Goal: Task Accomplishment & Management: Complete application form

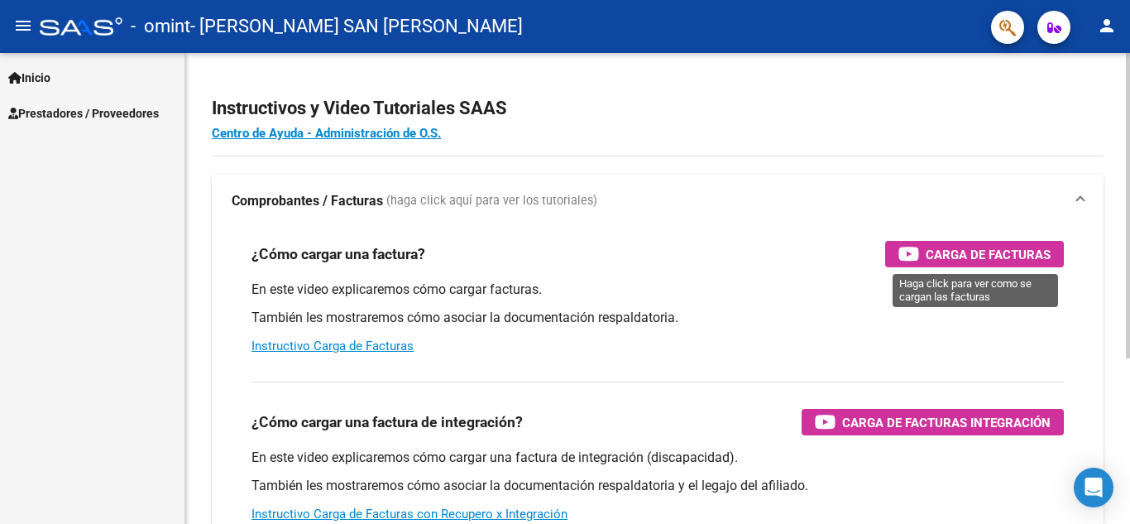
click at [992, 252] on span "Carga de Facturas" at bounding box center [988, 254] width 125 height 21
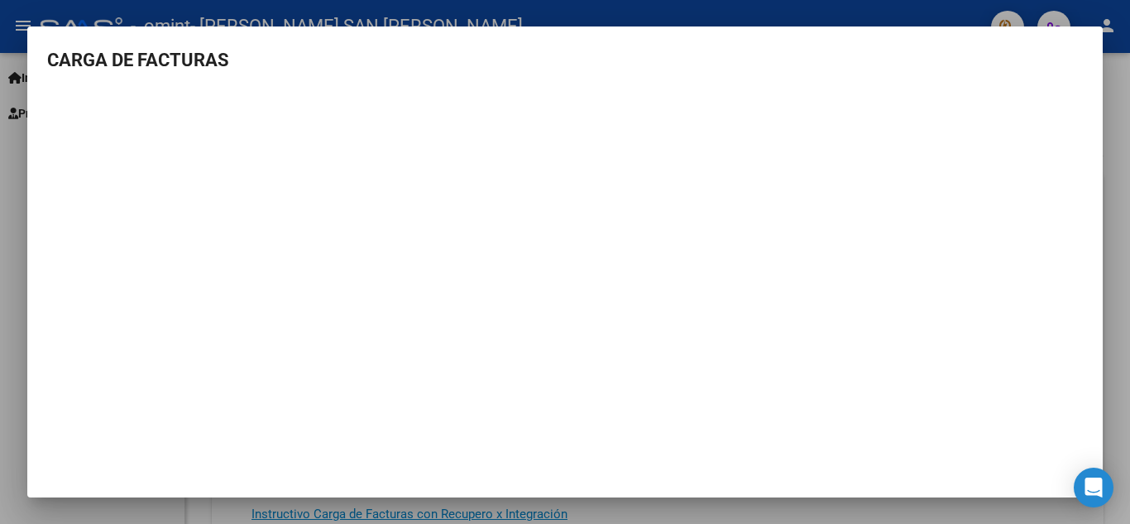
click at [1118, 84] on div at bounding box center [565, 262] width 1130 height 524
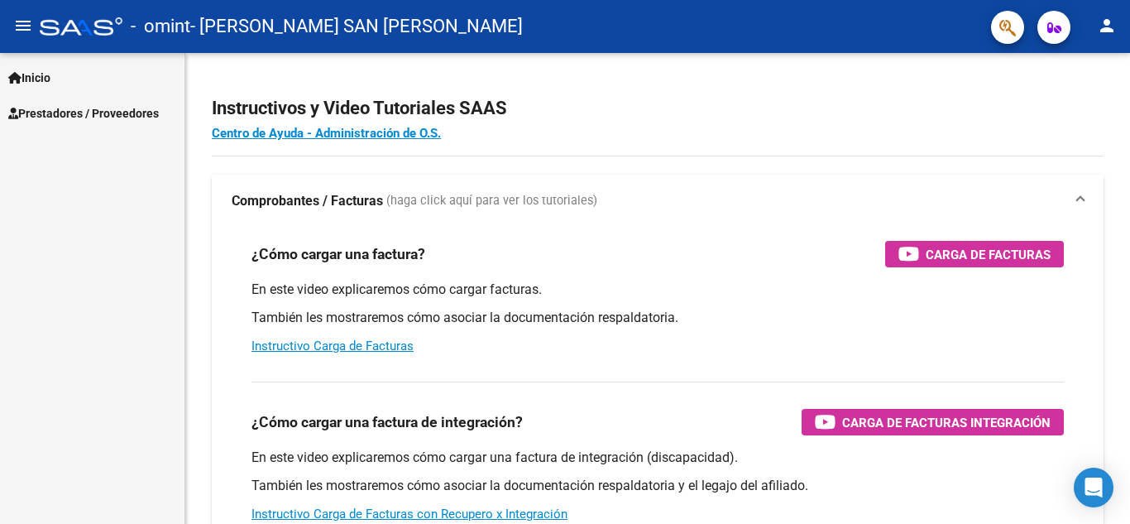
click at [156, 109] on span "Prestadores / Proveedores" at bounding box center [83, 113] width 151 height 18
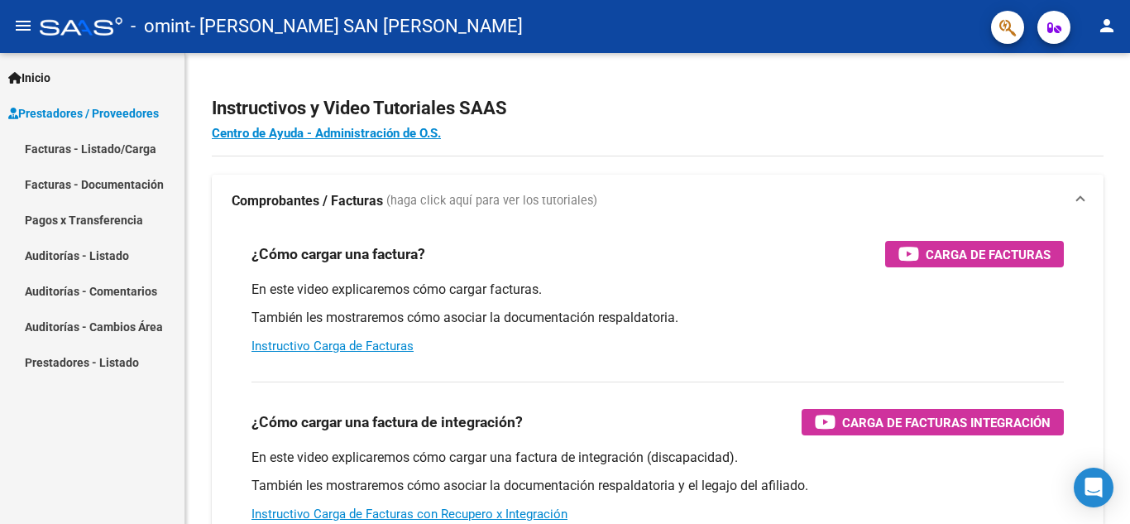
click at [137, 156] on link "Facturas - Listado/Carga" at bounding box center [92, 149] width 185 height 36
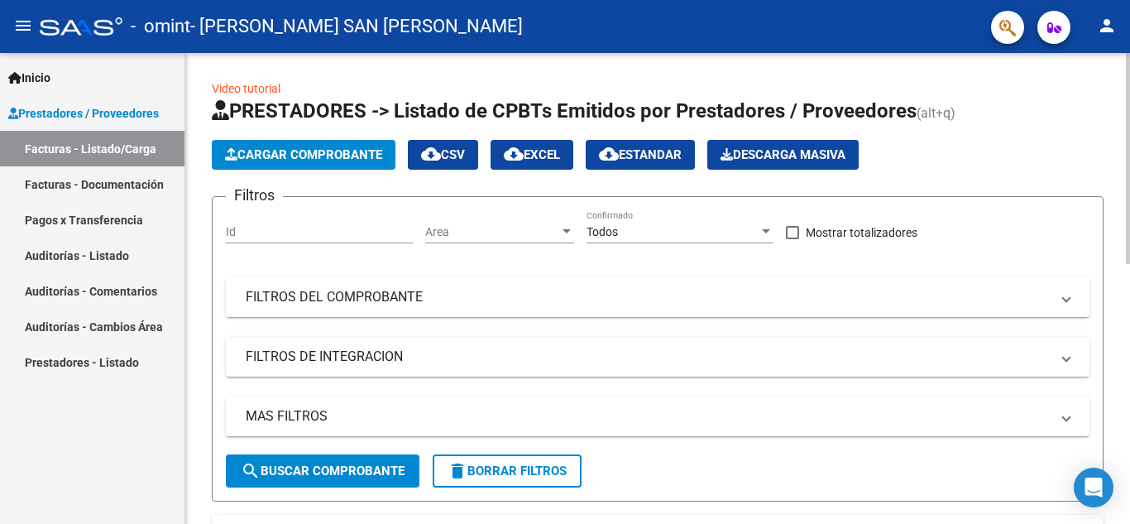
click at [620, 281] on mat-expansion-panel-header "FILTROS DEL COMPROBANTE" at bounding box center [658, 297] width 864 height 40
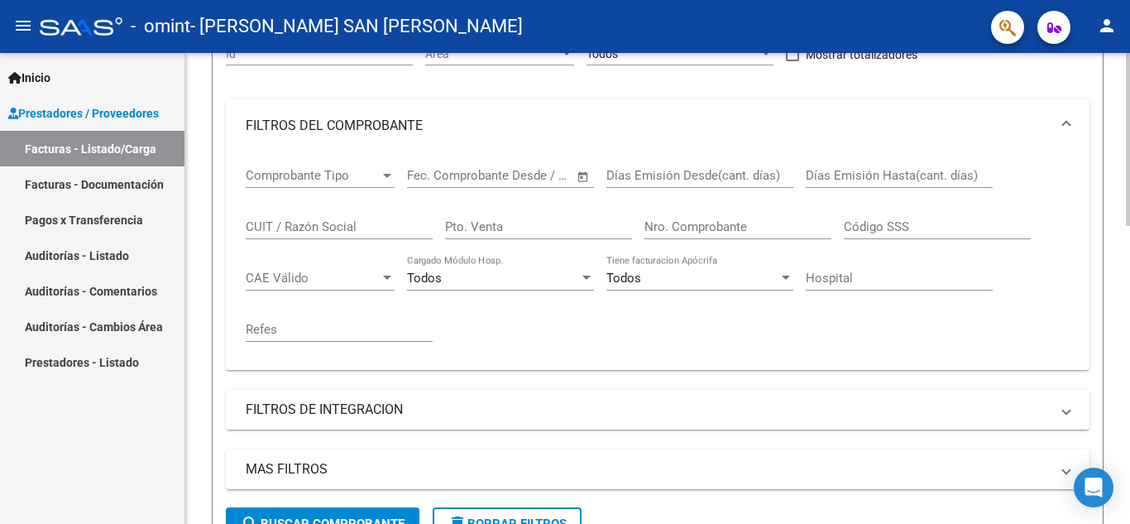
scroll to position [173, 0]
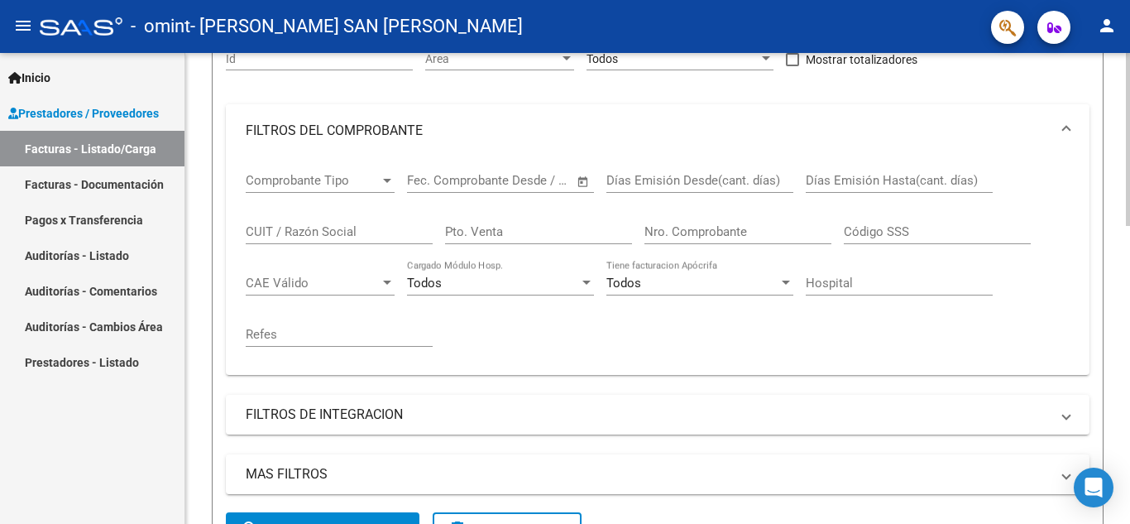
click at [1128, 219] on div at bounding box center [1128, 203] width 4 height 173
click at [314, 184] on span "Comprobante Tipo" at bounding box center [313, 180] width 134 height 15
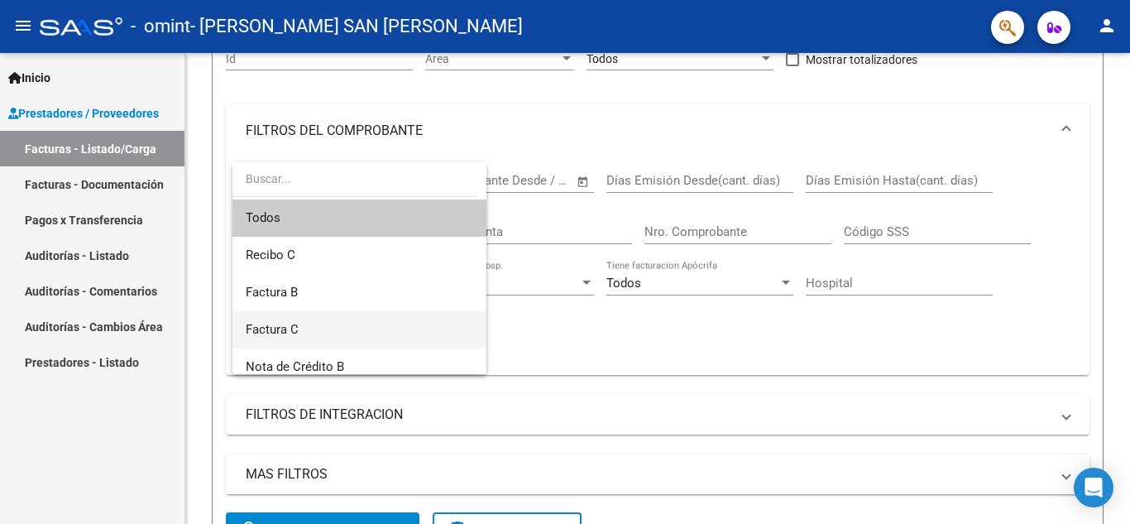
click at [305, 325] on span "Factura C" at bounding box center [360, 329] width 228 height 37
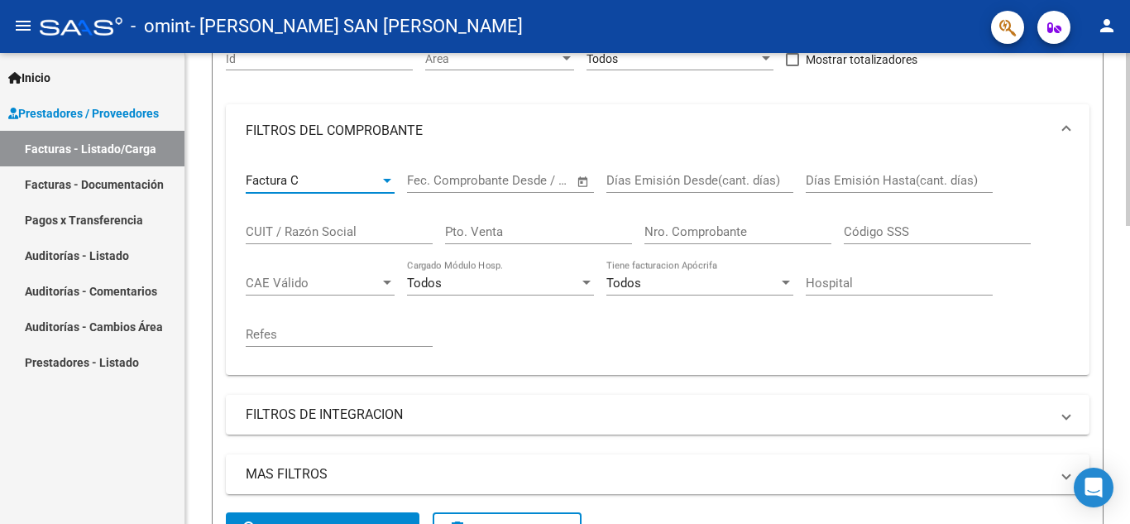
click at [475, 183] on div "Fecha inicio – Fecha fin" at bounding box center [490, 180] width 167 height 15
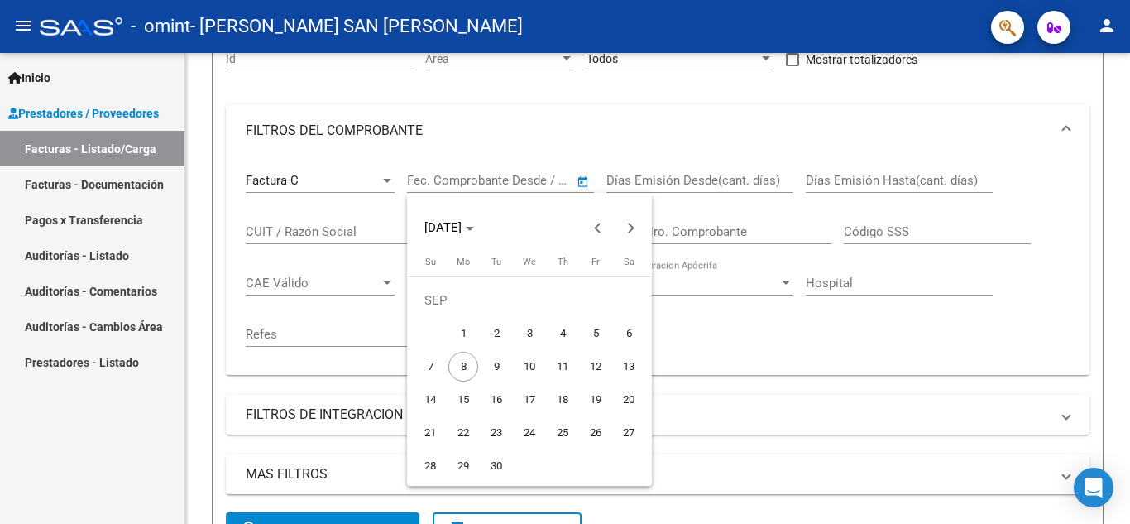
click at [116, 180] on div at bounding box center [565, 262] width 1130 height 524
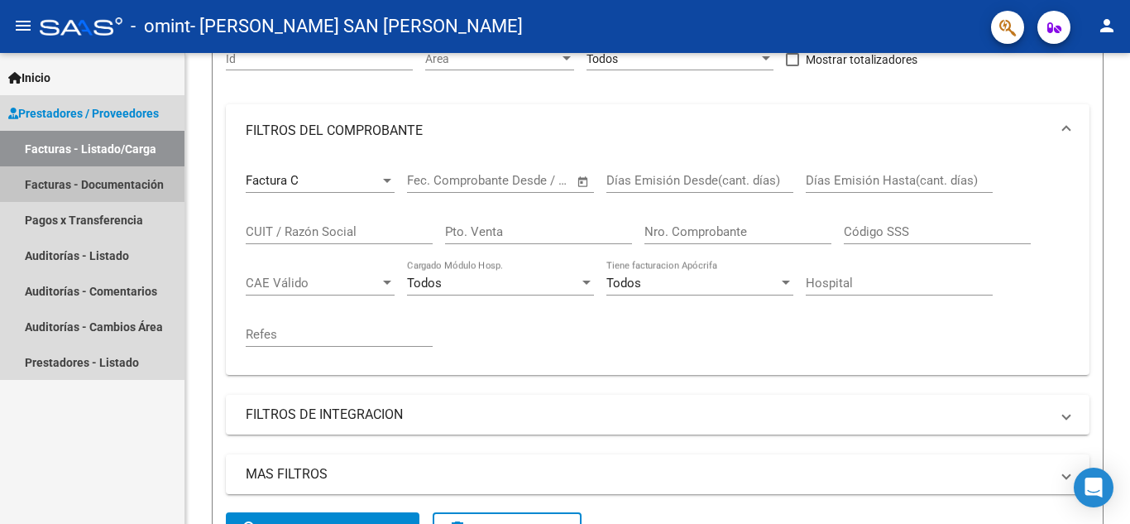
click at [117, 184] on link "Facturas - Documentación" at bounding box center [92, 184] width 185 height 36
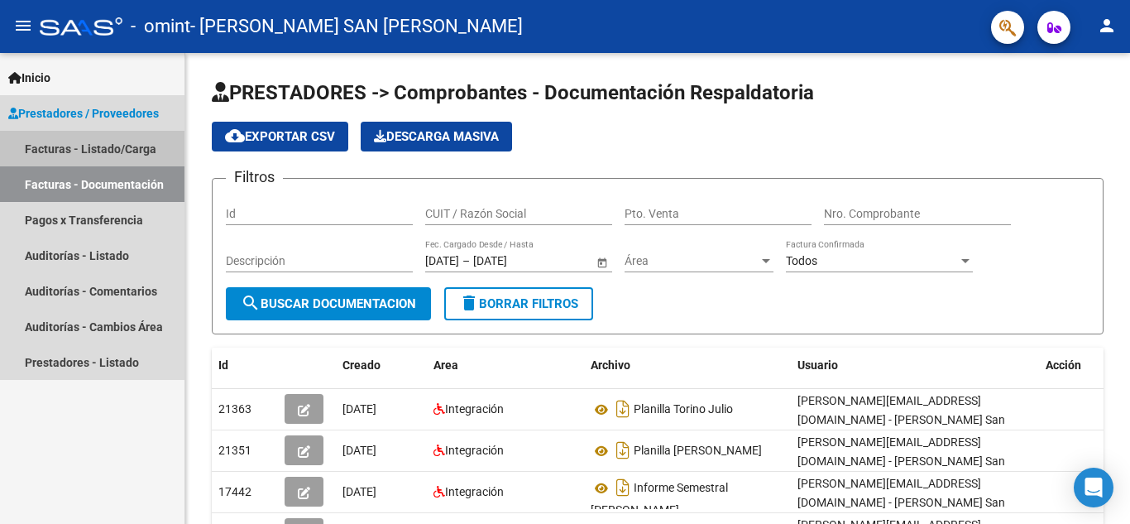
click at [146, 140] on link "Facturas - Listado/Carga" at bounding box center [92, 149] width 185 height 36
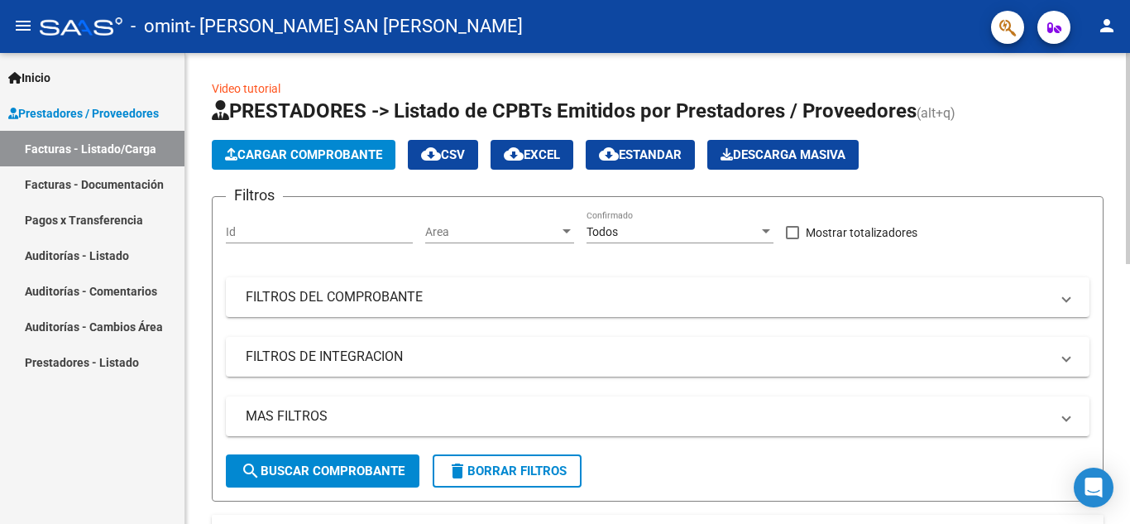
click at [300, 156] on span "Cargar Comprobante" at bounding box center [303, 154] width 157 height 15
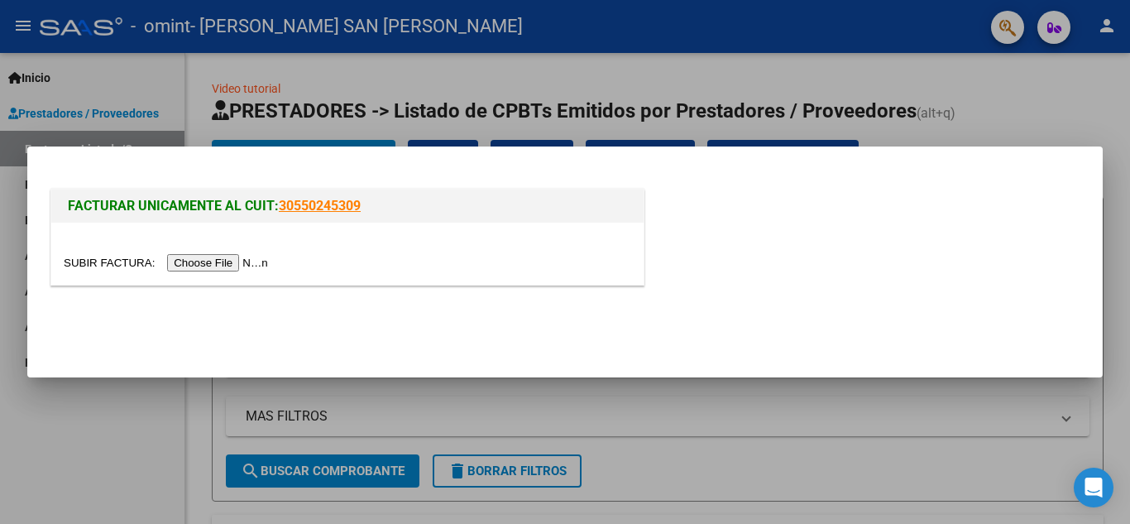
click at [233, 261] on input "file" at bounding box center [168, 262] width 209 height 17
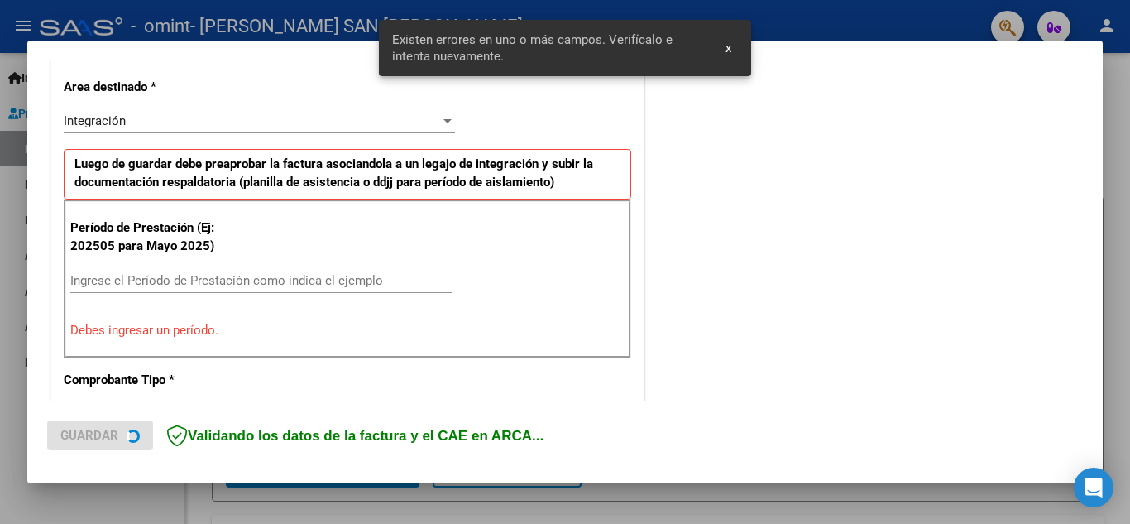
scroll to position [375, 0]
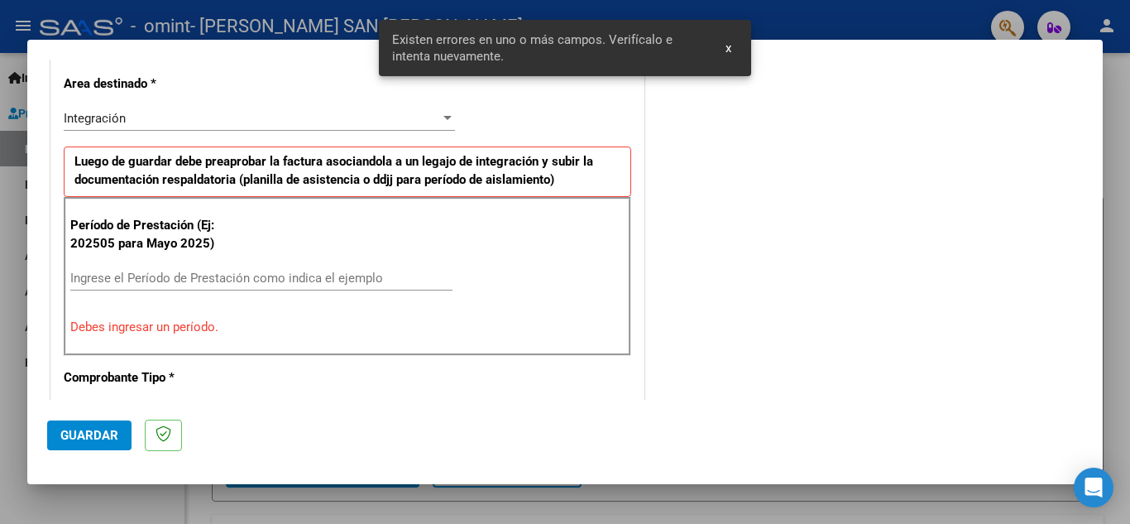
click at [163, 279] on input "Ingrese el Período de Prestación como indica el ejemplo" at bounding box center [261, 278] width 382 height 15
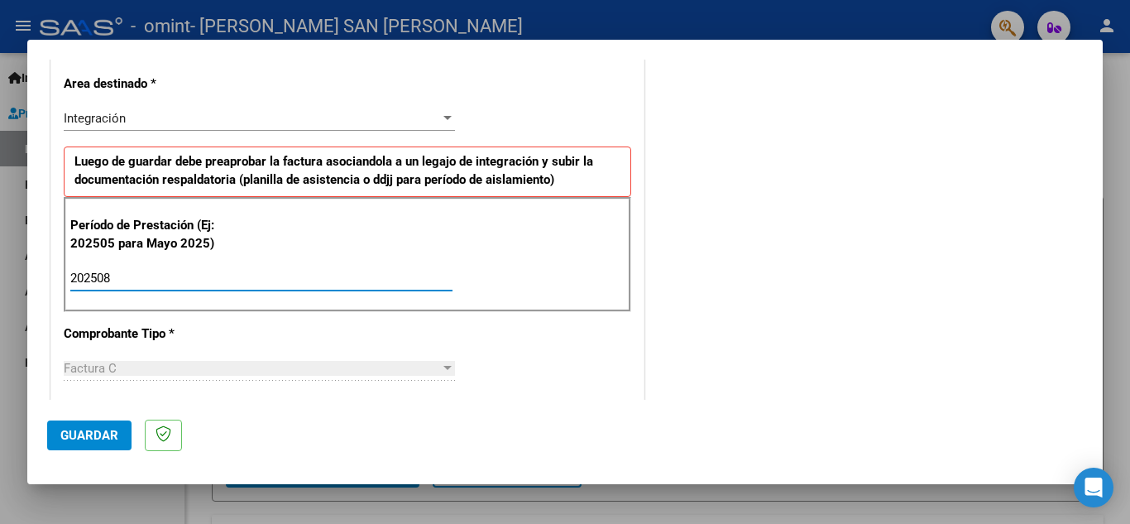
type input "202508"
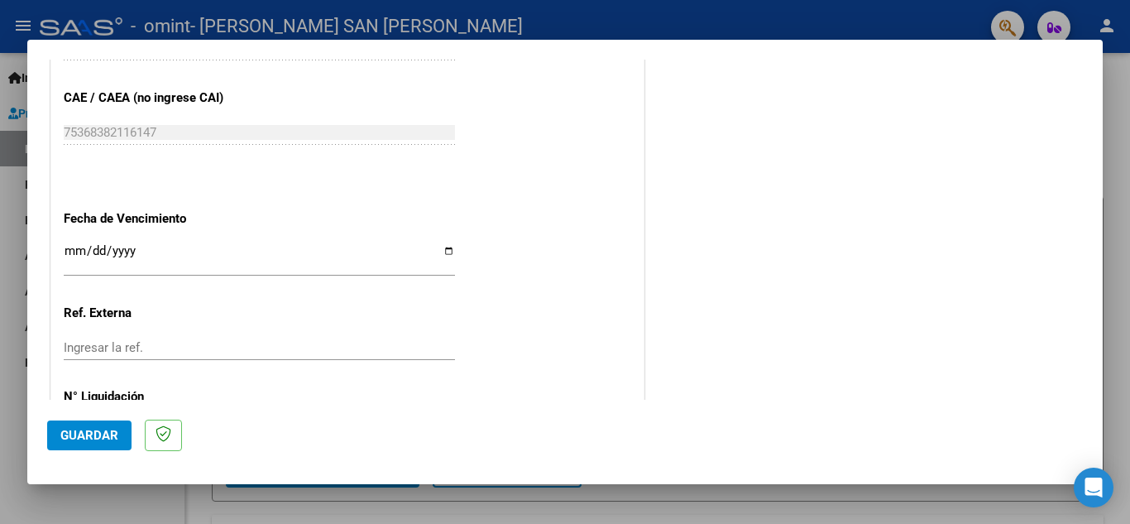
scroll to position [1048, 0]
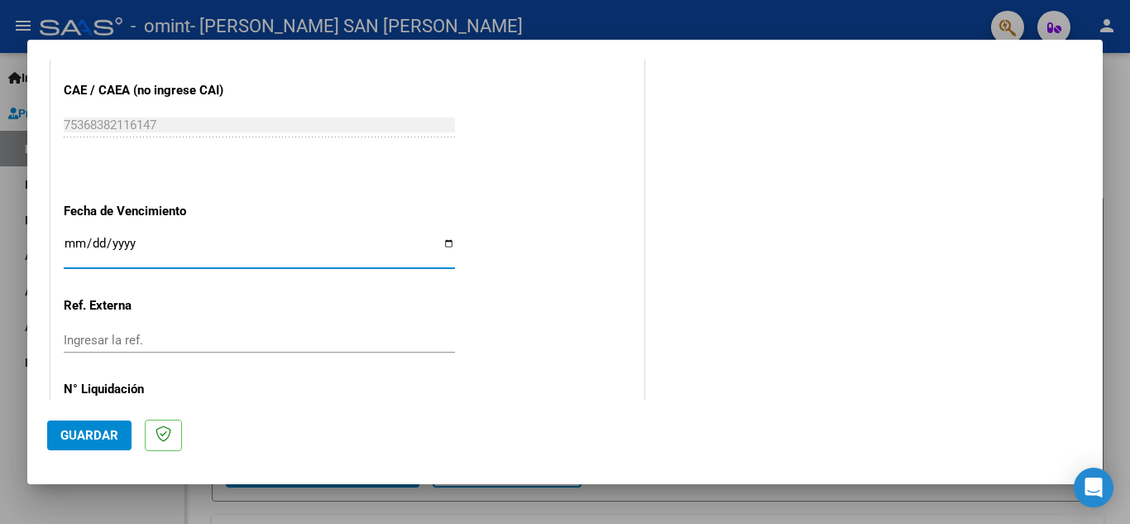
click at [443, 239] on input "Ingresar la fecha" at bounding box center [259, 250] width 391 height 26
type input "[DATE]"
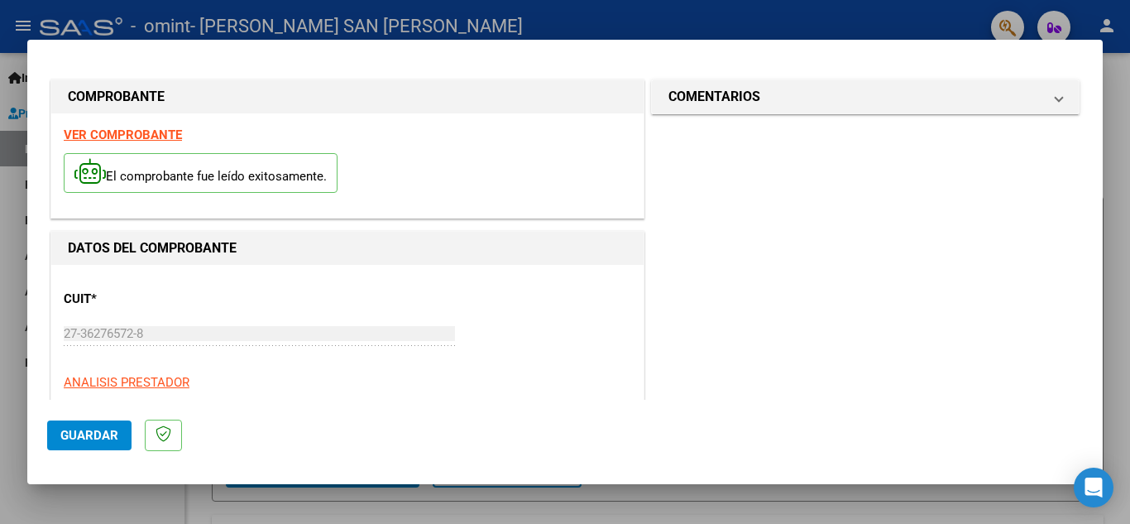
scroll to position [0, 0]
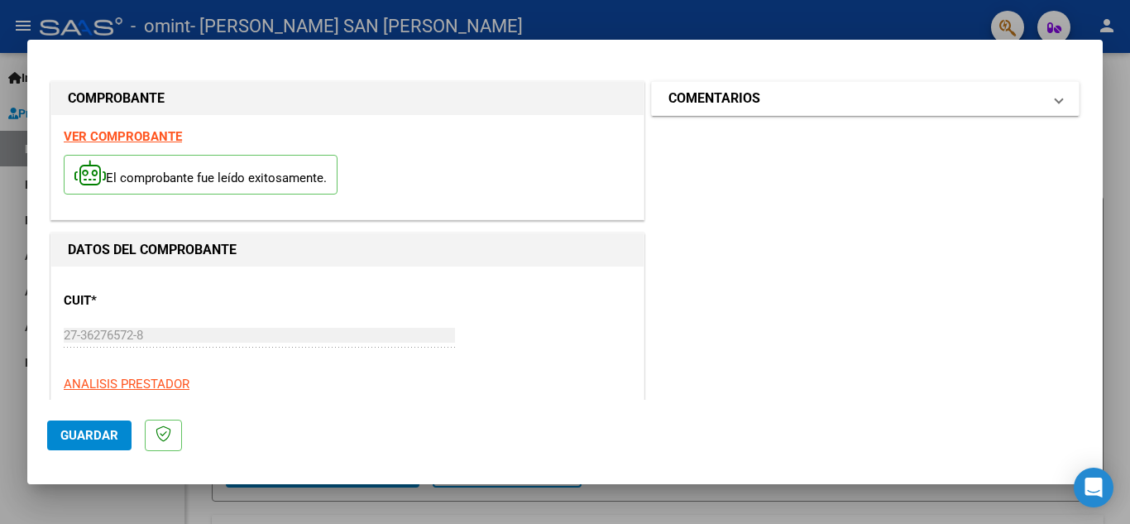
click at [1036, 103] on span "COMENTARIOS" at bounding box center [862, 99] width 387 height 20
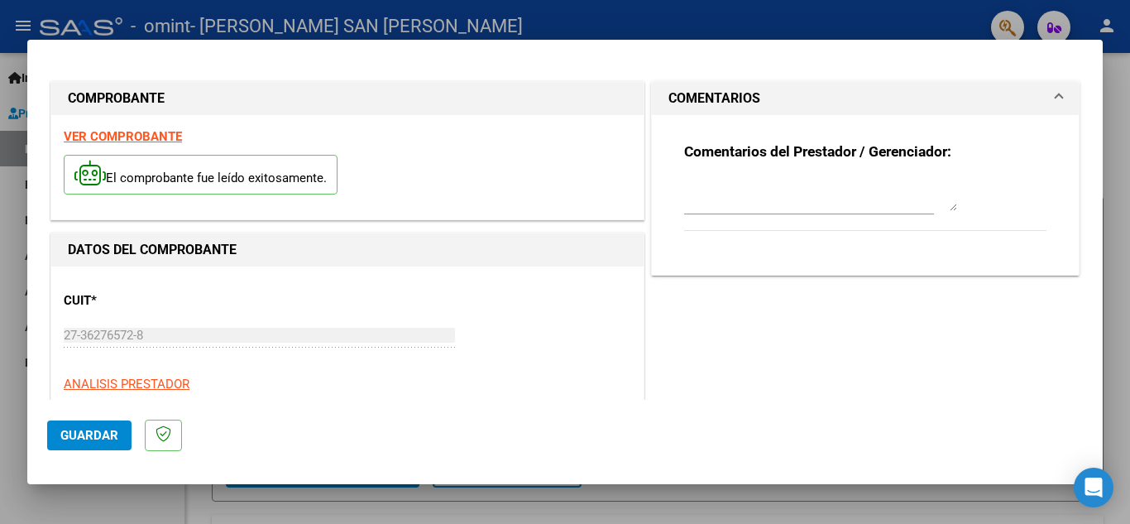
click at [89, 436] on span "Guardar" at bounding box center [89, 435] width 58 height 15
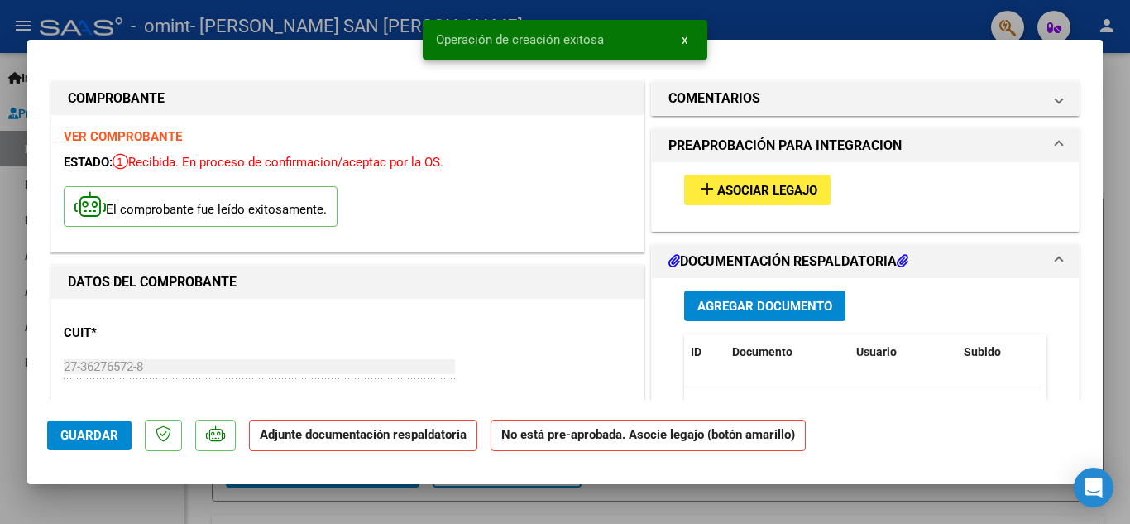
click at [766, 191] on span "Asociar Legajo" at bounding box center [767, 190] width 100 height 15
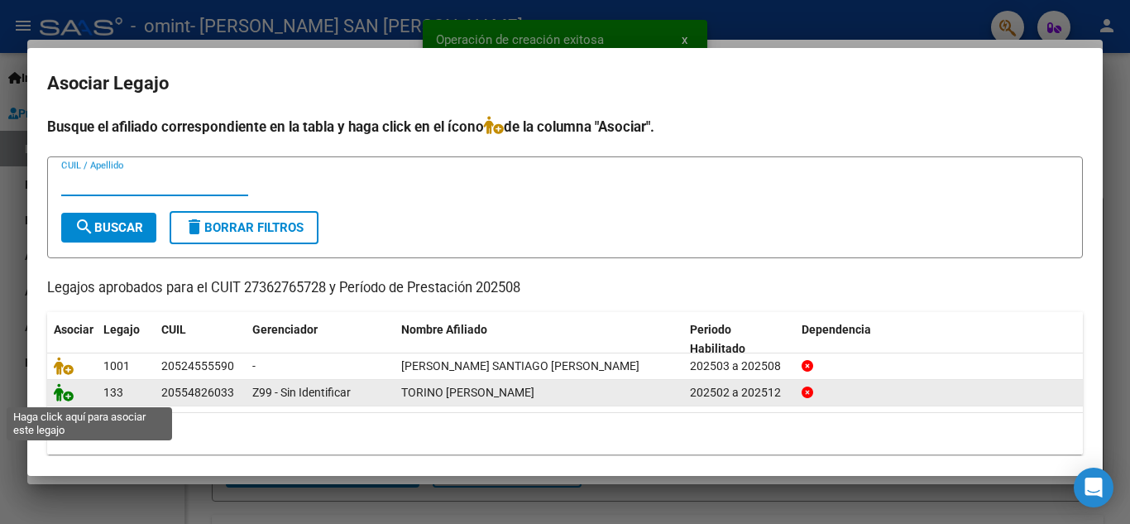
click at [67, 394] on icon at bounding box center [64, 392] width 20 height 18
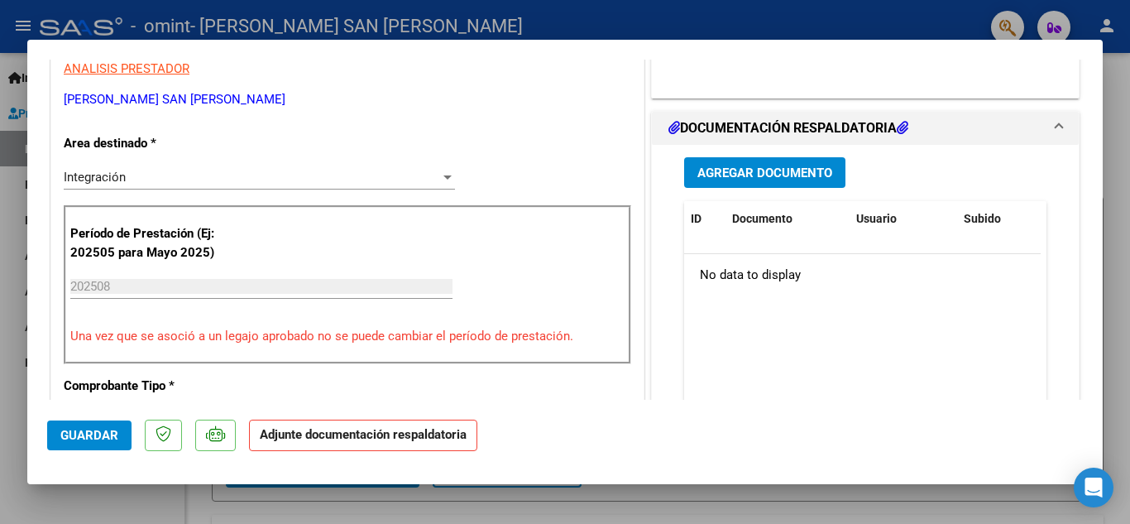
scroll to position [352, 0]
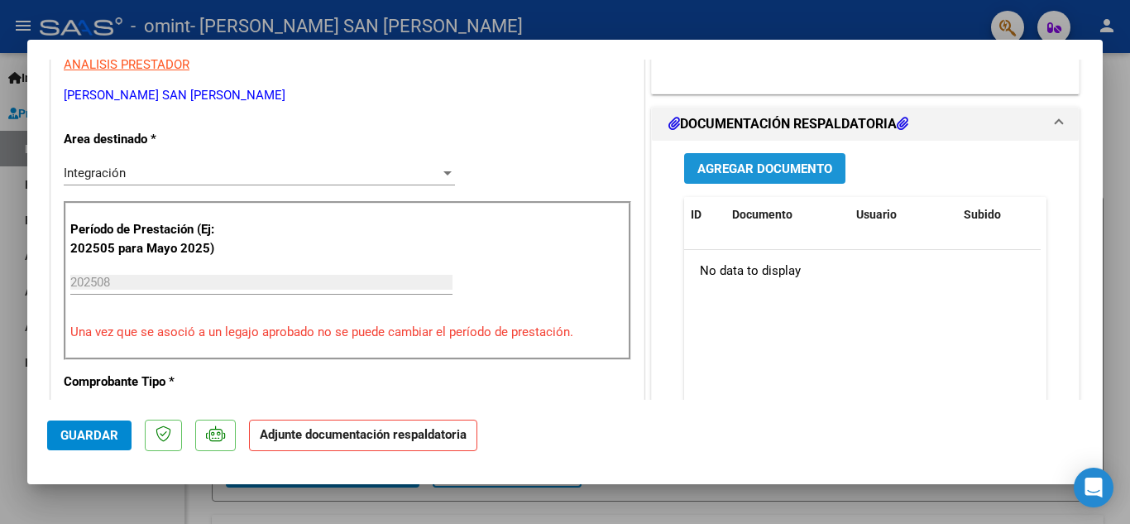
click at [775, 173] on span "Agregar Documento" at bounding box center [765, 168] width 135 height 15
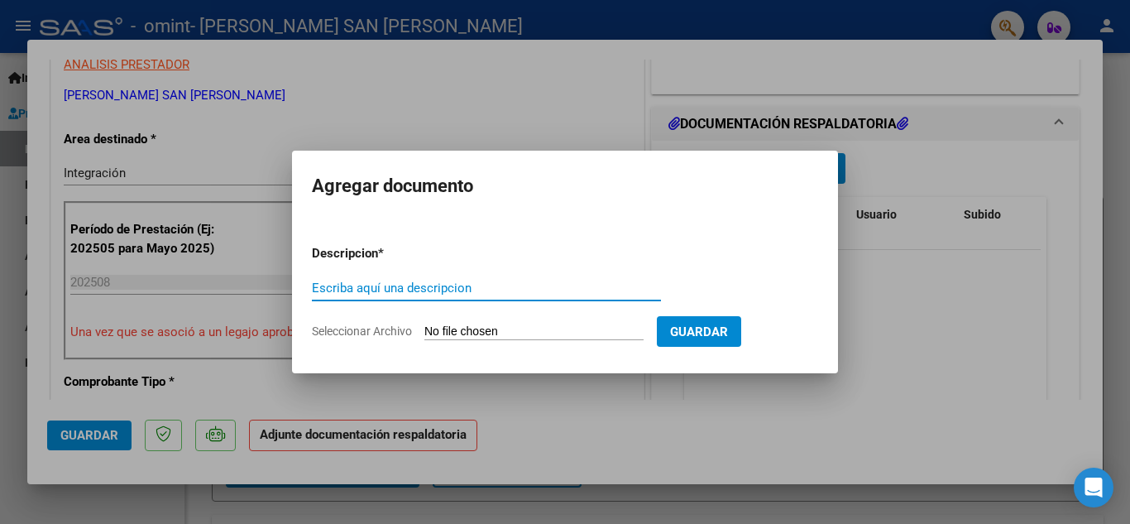
click at [377, 294] on input "Escriba aquí una descripcion" at bounding box center [486, 288] width 349 height 15
type input "planilla [GEOGRAPHIC_DATA] agosto"
click at [450, 329] on input "Seleccionar Archivo" at bounding box center [533, 332] width 219 height 16
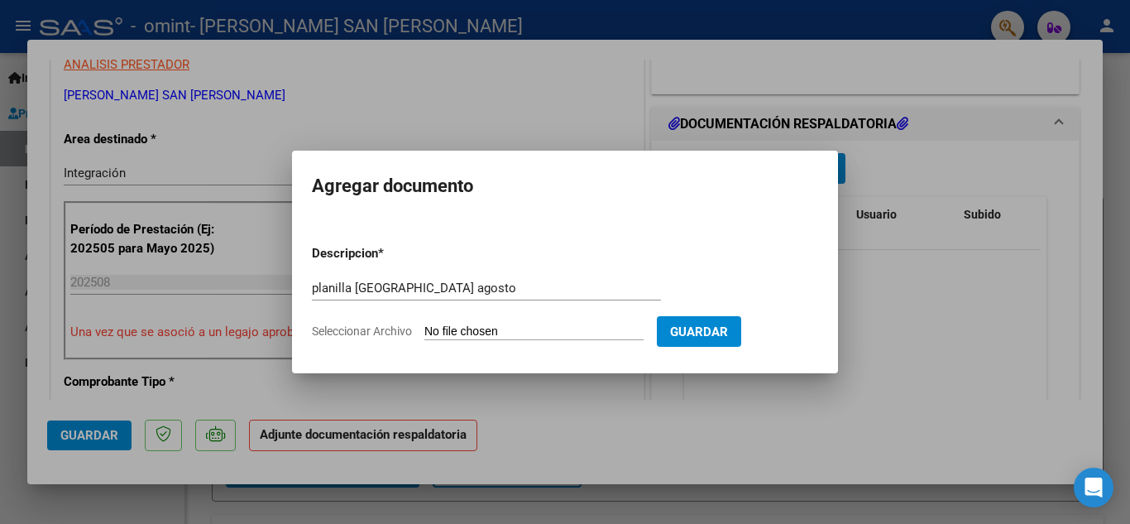
type input "C:\fakepath\planilla [GEOGRAPHIC_DATA] [DATE].pdf"
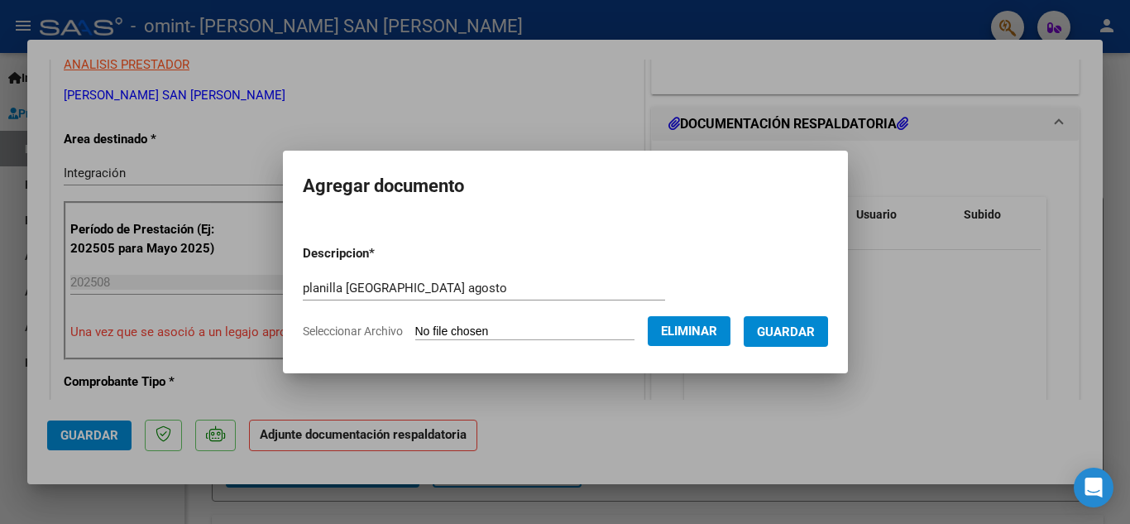
click at [814, 330] on span "Guardar" at bounding box center [786, 331] width 58 height 15
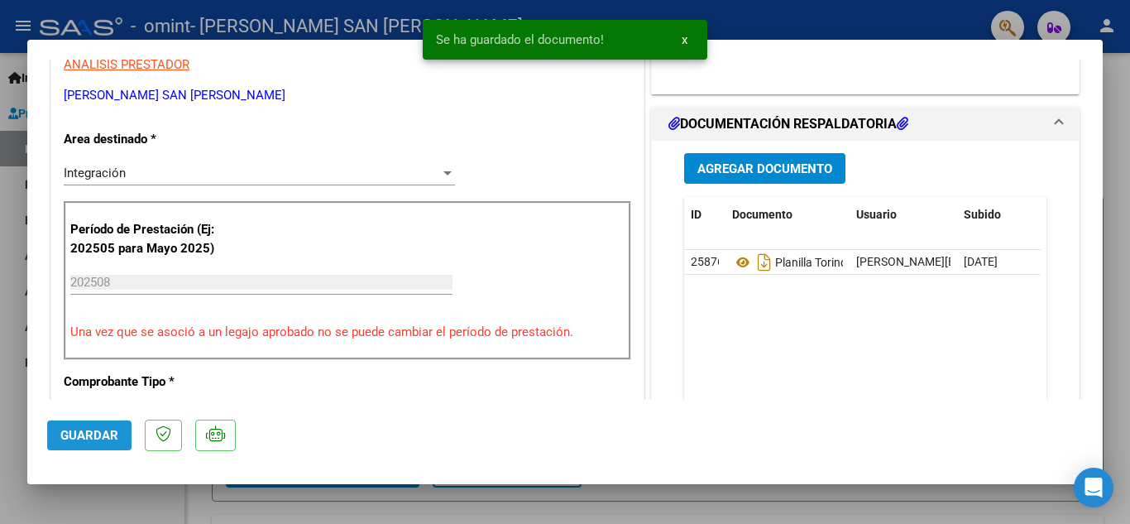
click at [94, 430] on span "Guardar" at bounding box center [89, 435] width 58 height 15
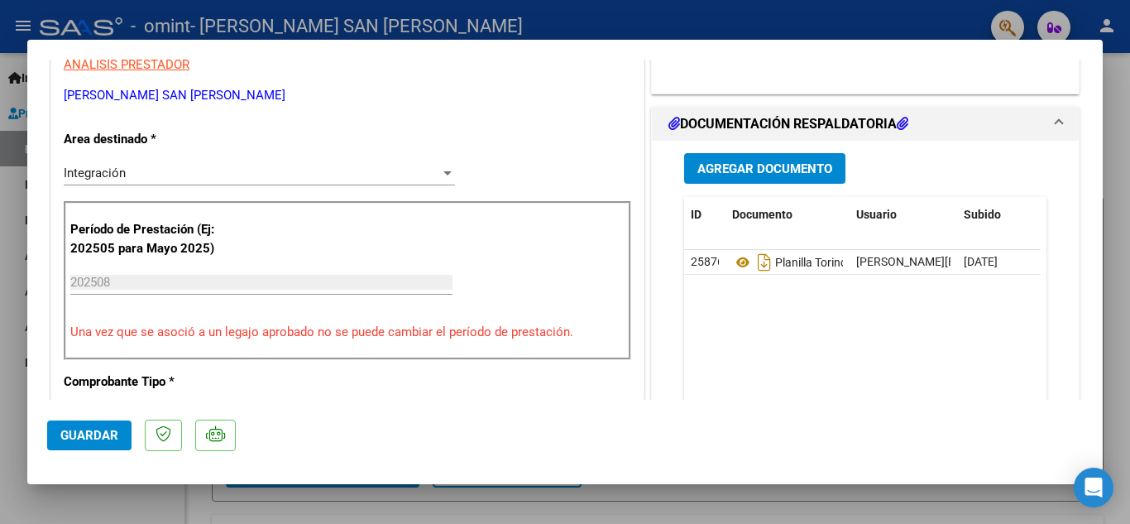
click at [1129, 137] on div at bounding box center [565, 262] width 1130 height 524
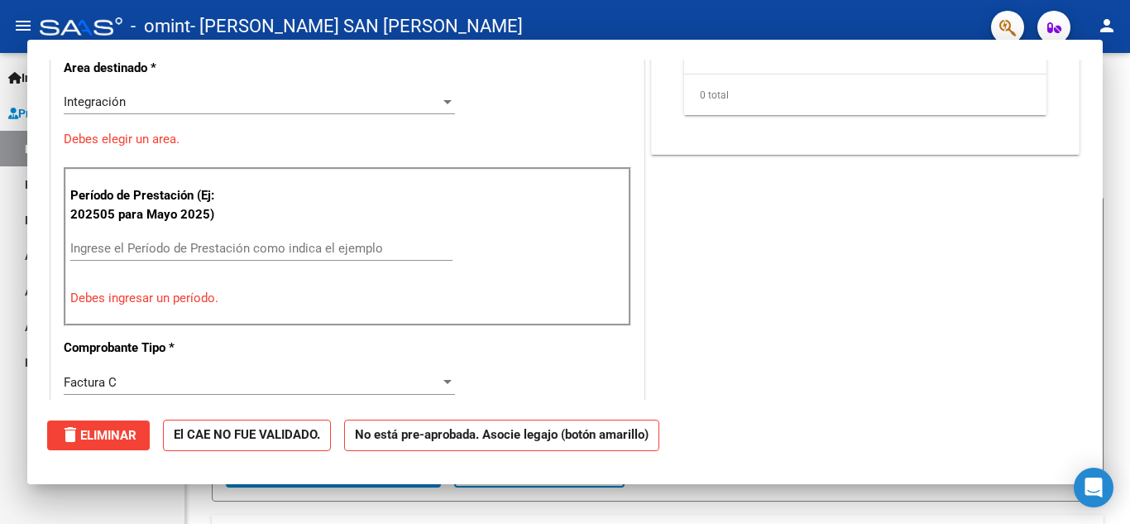
scroll to position [0, 0]
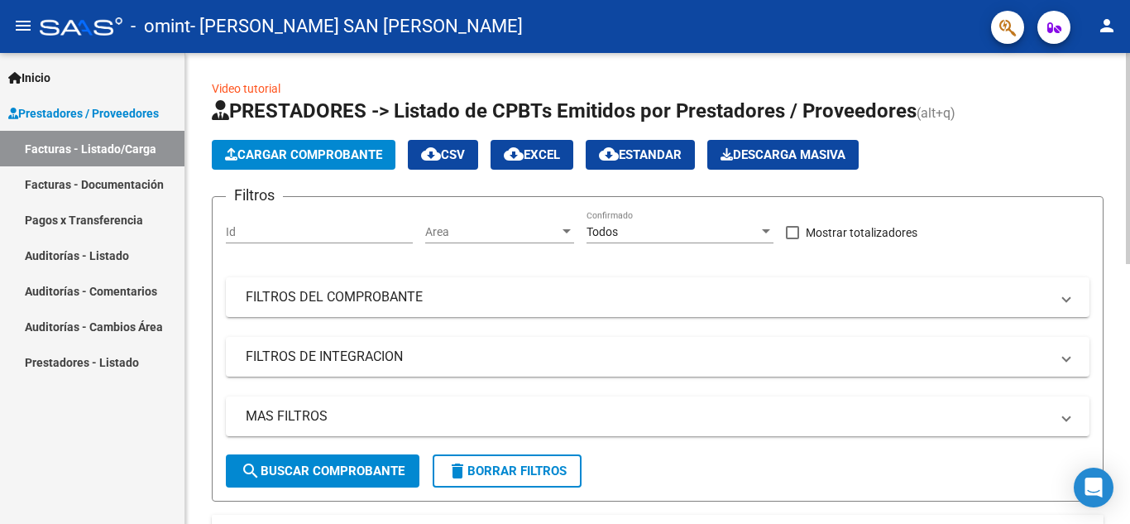
click at [318, 143] on button "Cargar Comprobante" at bounding box center [304, 155] width 184 height 30
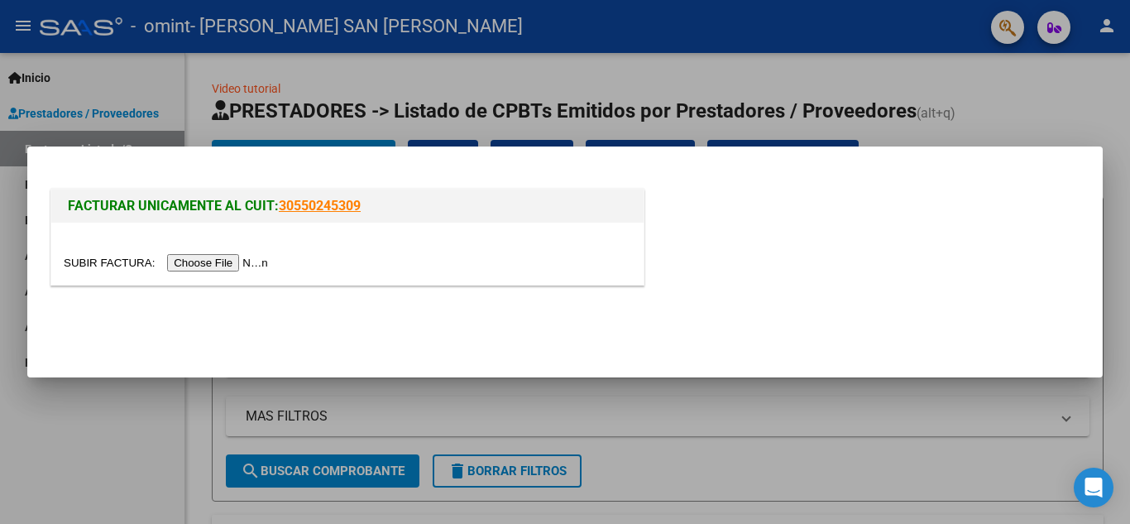
click at [252, 272] on div at bounding box center [347, 254] width 592 height 62
click at [253, 262] on input "file" at bounding box center [168, 262] width 209 height 17
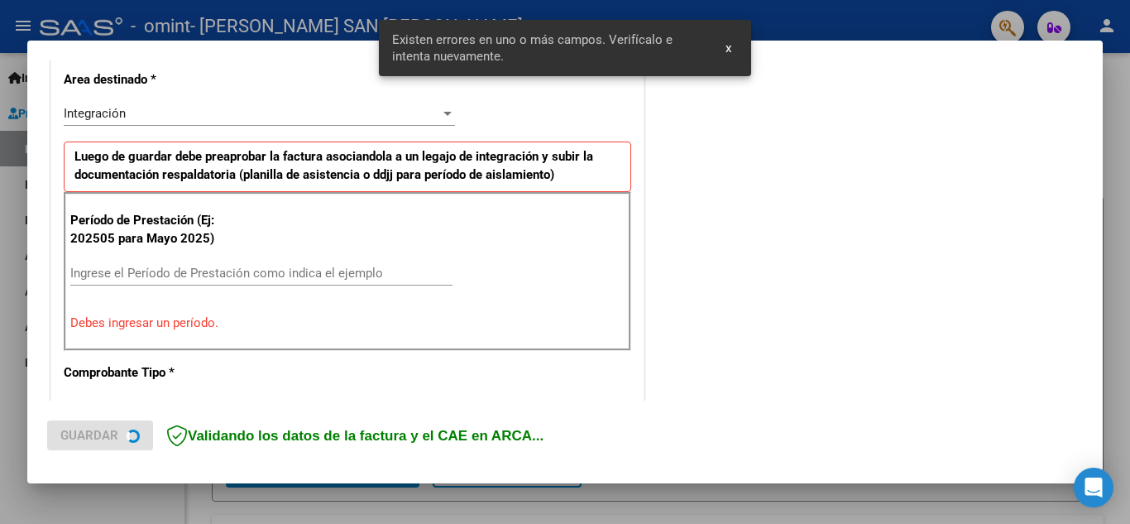
scroll to position [406, 0]
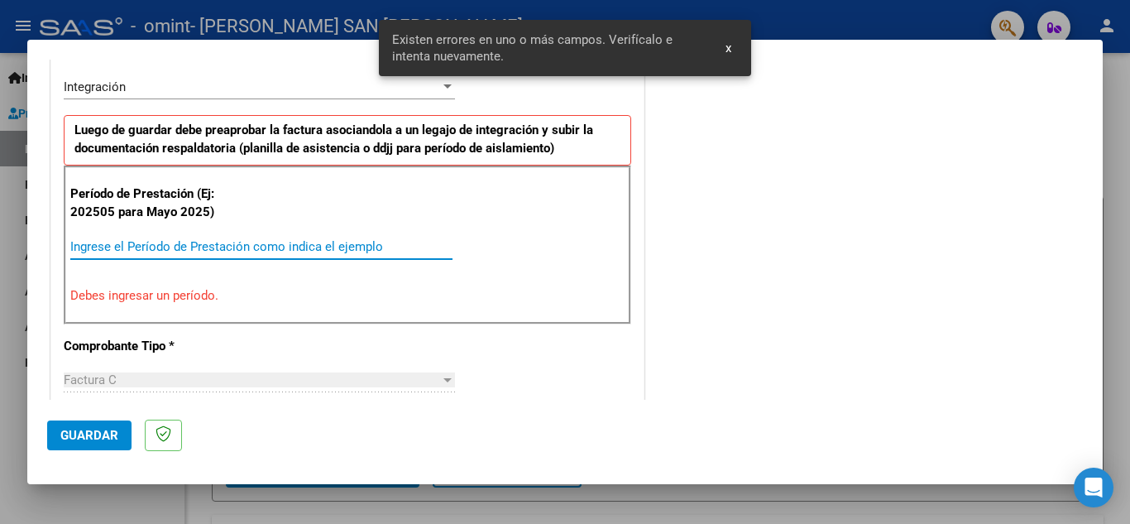
click at [132, 242] on input "Ingrese el Período de Prestación como indica el ejemplo" at bounding box center [261, 246] width 382 height 15
type input "5"
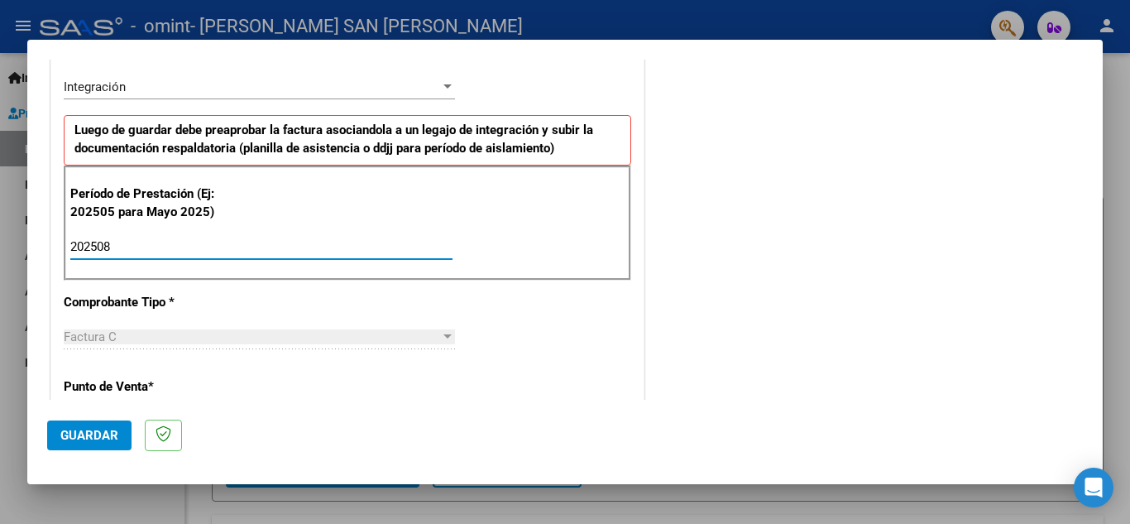
type input "202508"
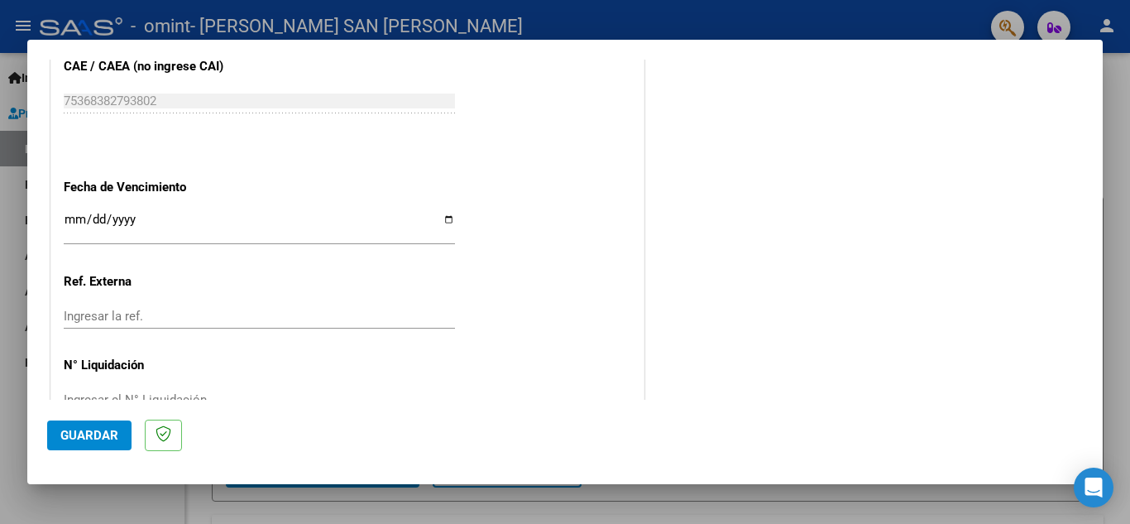
scroll to position [1116, 0]
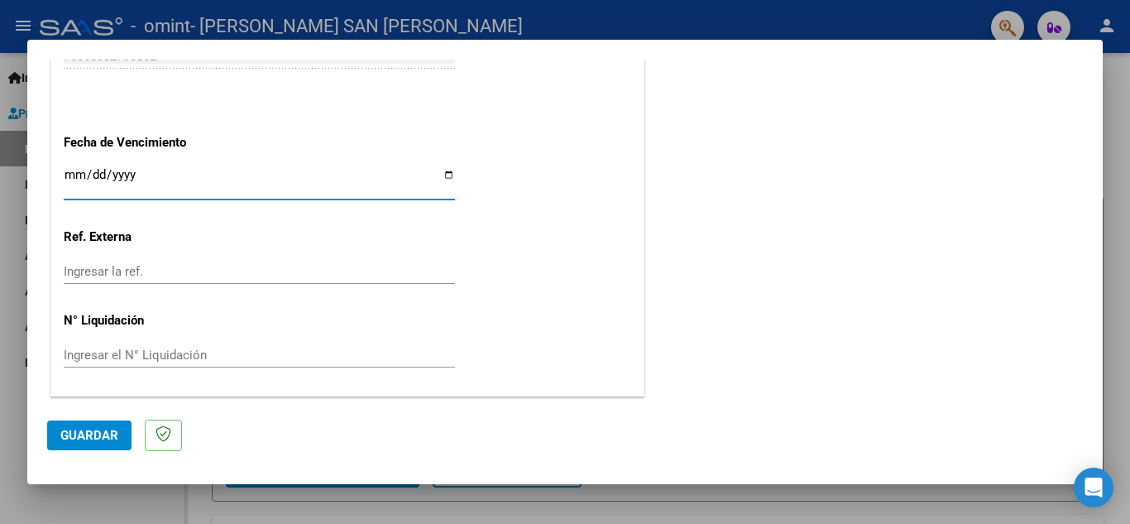
click at [293, 169] on input "Ingresar la fecha" at bounding box center [259, 181] width 391 height 26
click at [436, 178] on input "Ingresar la fecha" at bounding box center [259, 181] width 391 height 26
click at [445, 173] on input "Ingresar la fecha" at bounding box center [259, 181] width 391 height 26
type input "[DATE]"
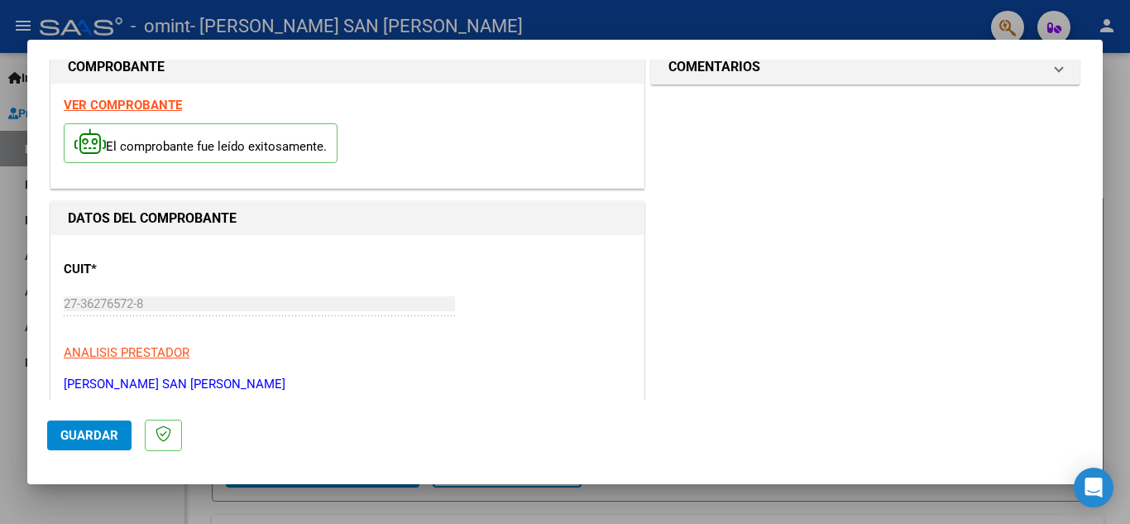
scroll to position [0, 0]
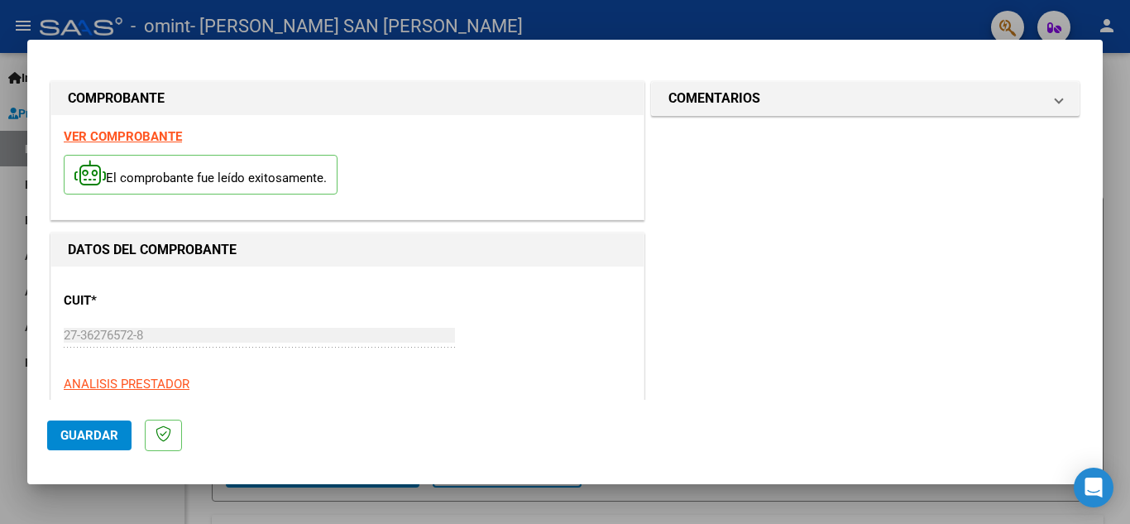
click at [89, 438] on span "Guardar" at bounding box center [89, 435] width 58 height 15
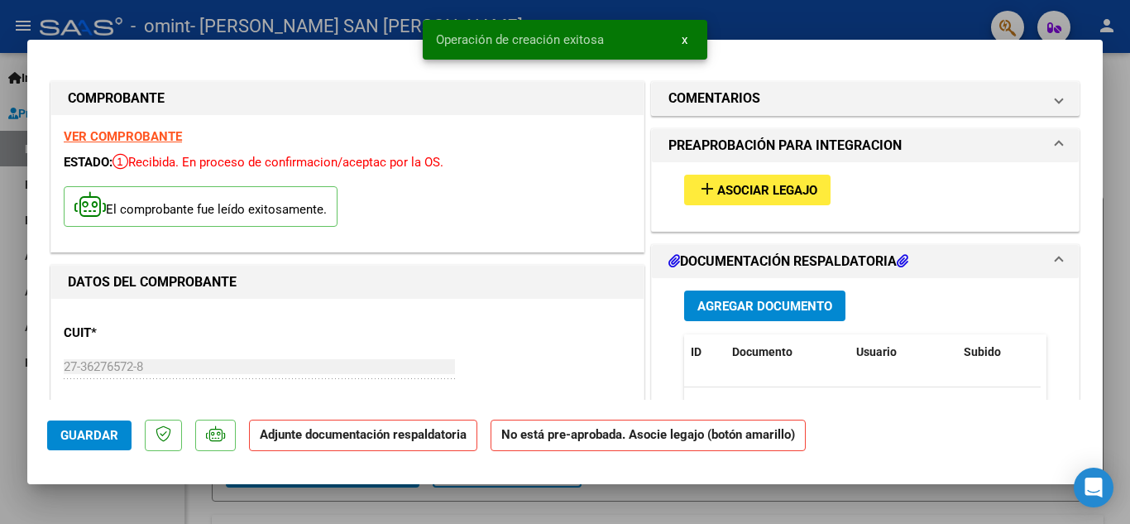
click at [774, 184] on span "Asociar Legajo" at bounding box center [767, 190] width 100 height 15
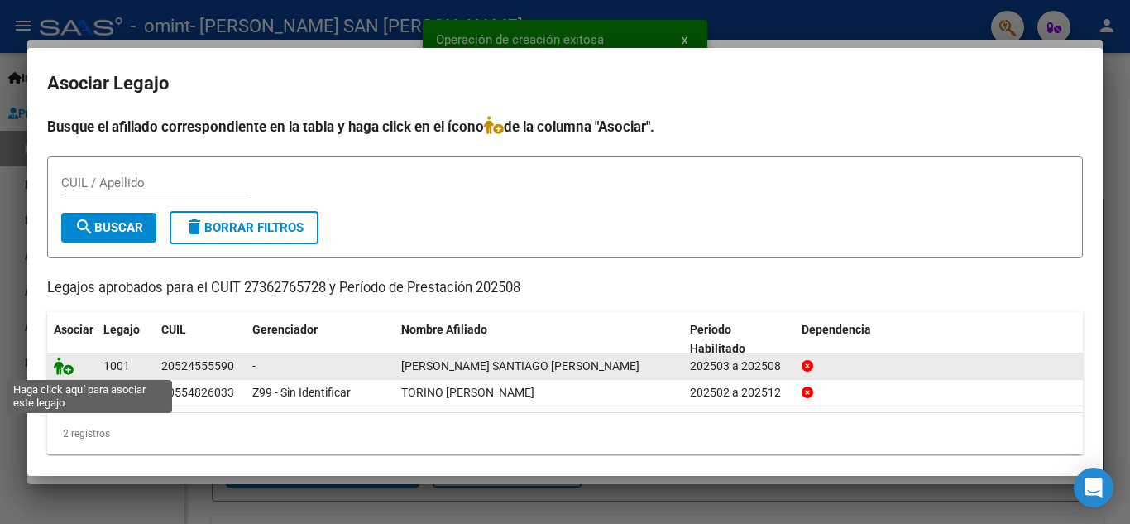
click at [64, 369] on icon at bounding box center [64, 366] width 20 height 18
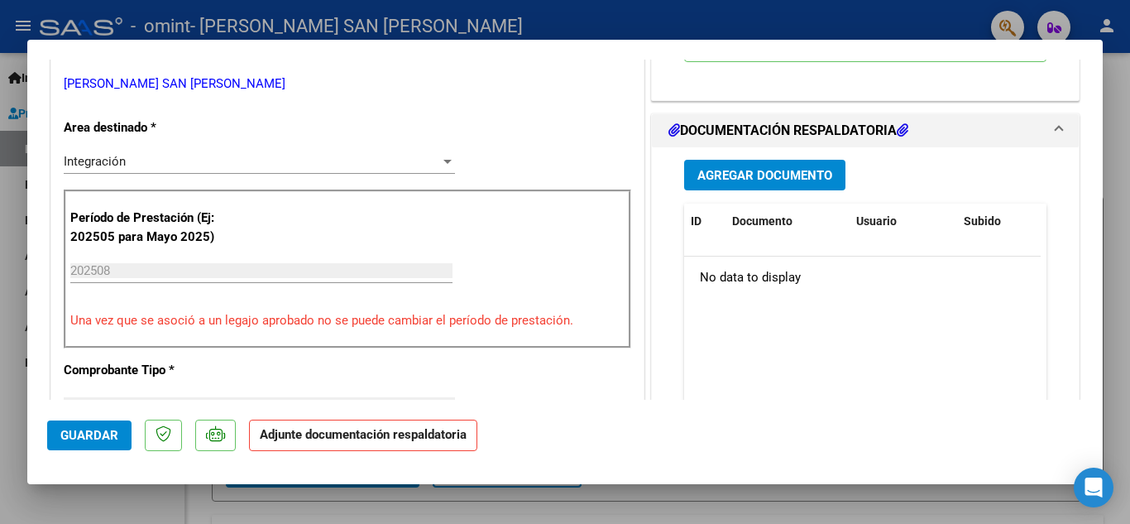
scroll to position [372, 0]
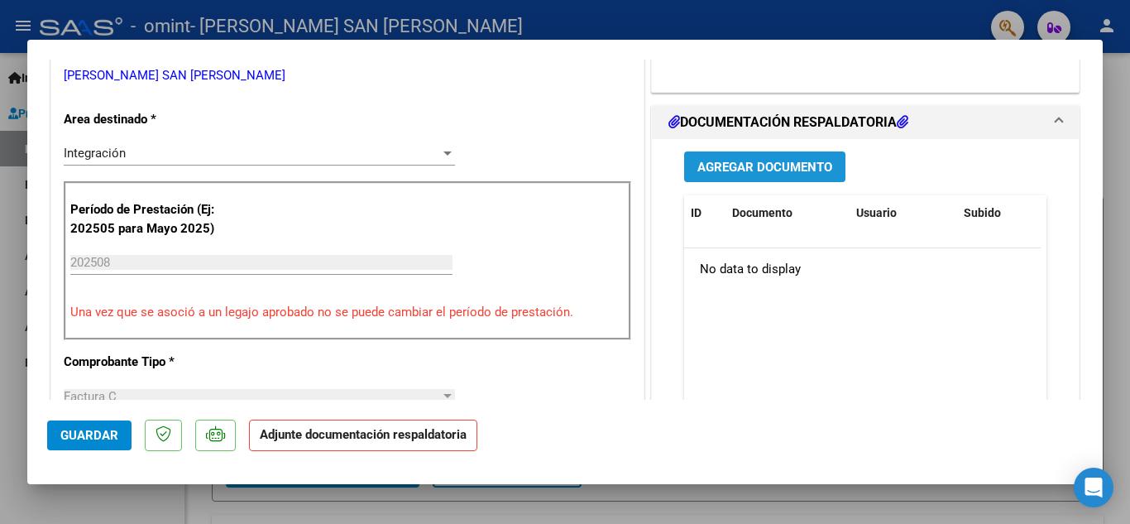
click at [779, 160] on span "Agregar Documento" at bounding box center [765, 167] width 135 height 15
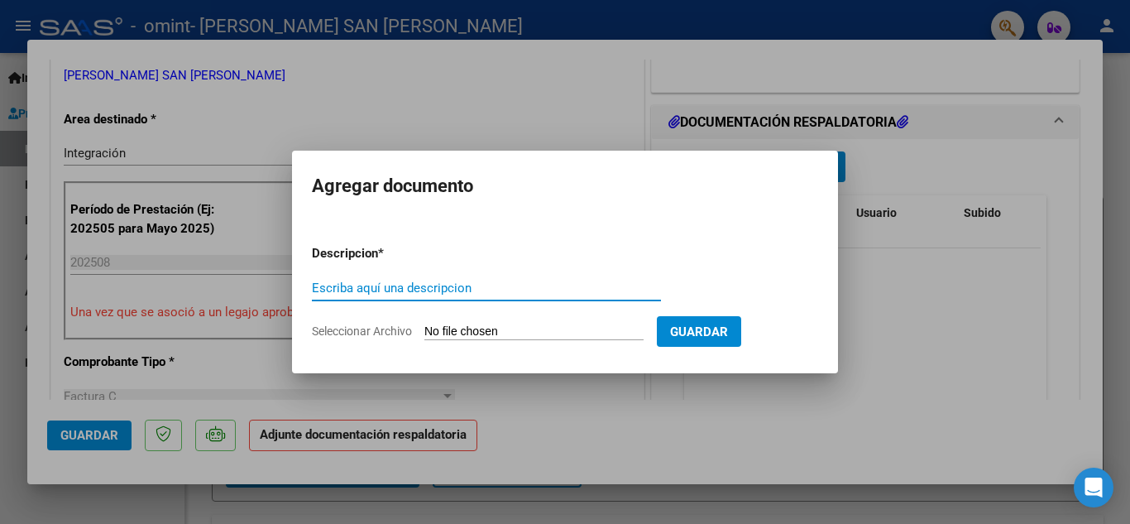
click at [396, 291] on input "Escriba aquí una descripcion" at bounding box center [486, 288] width 349 height 15
type input "planilla [PERSON_NAME]"
click at [644, 333] on input "Seleccionar Archivo" at bounding box center [533, 332] width 219 height 16
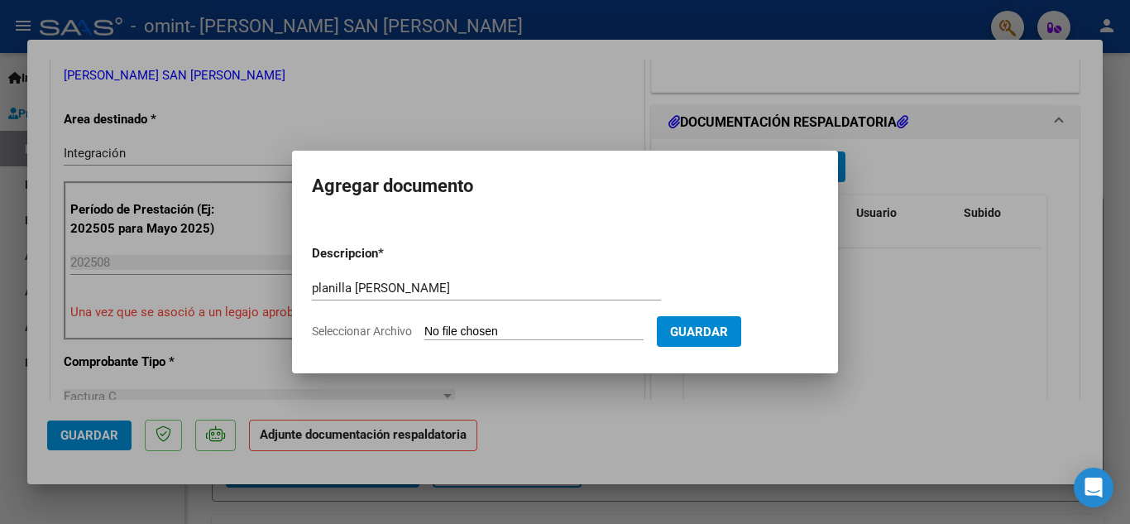
type input "C:\fakepath\planilla [PERSON_NAME][DATE].pdf"
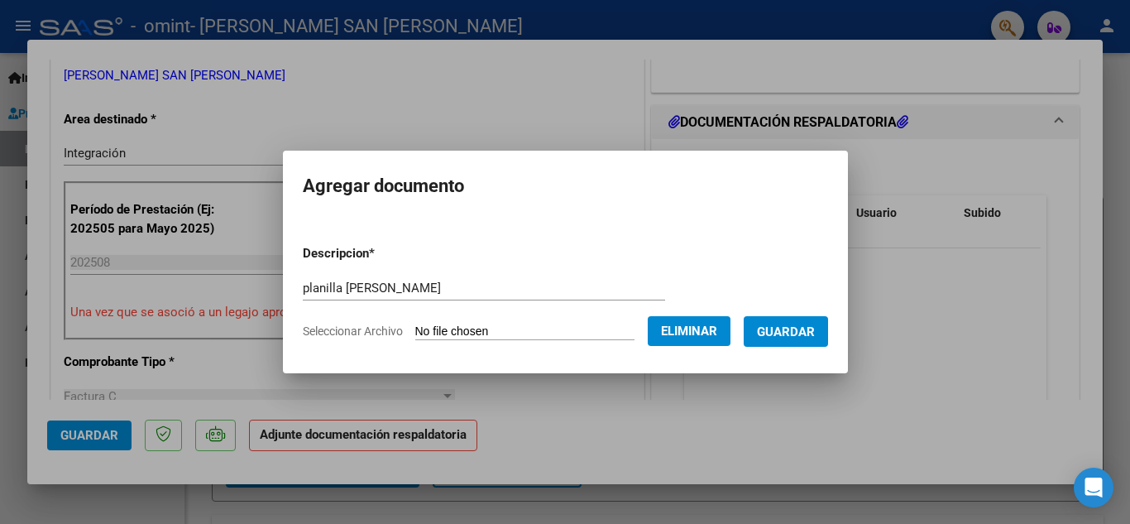
click at [813, 342] on button "Guardar" at bounding box center [786, 331] width 84 height 31
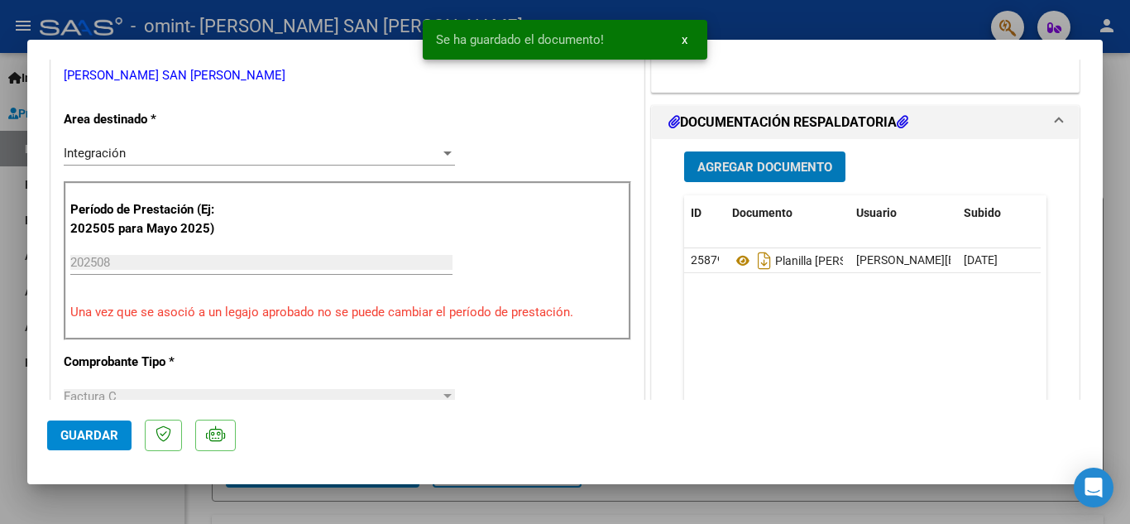
click at [88, 438] on span "Guardar" at bounding box center [89, 435] width 58 height 15
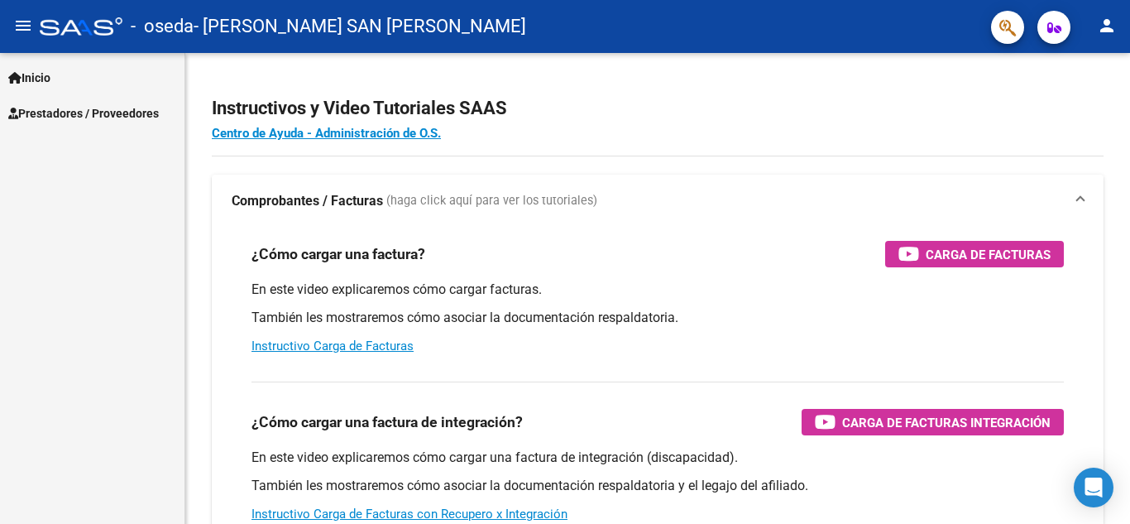
click at [71, 110] on span "Prestadores / Proveedores" at bounding box center [83, 113] width 151 height 18
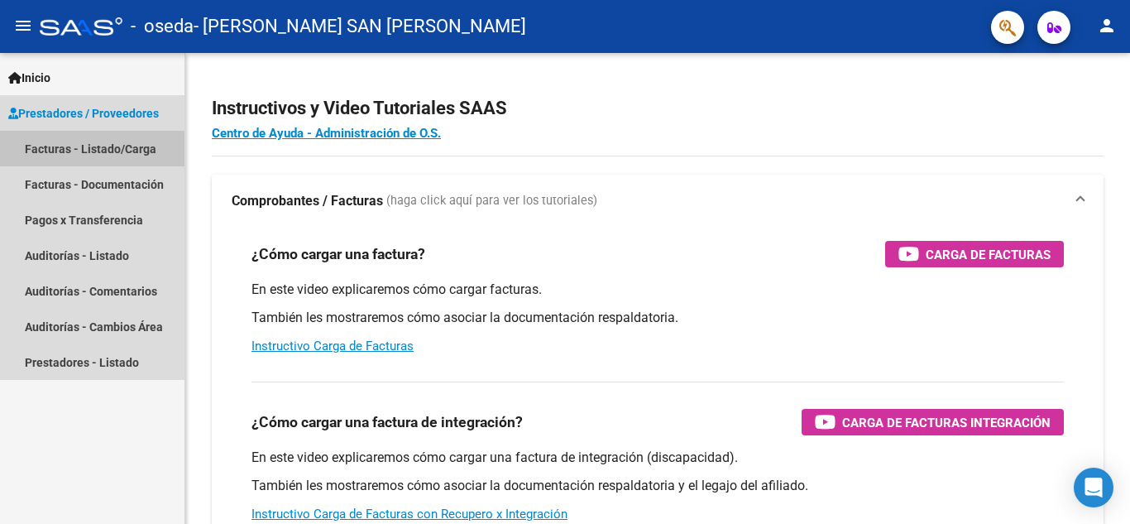
click at [79, 151] on link "Facturas - Listado/Carga" at bounding box center [92, 149] width 185 height 36
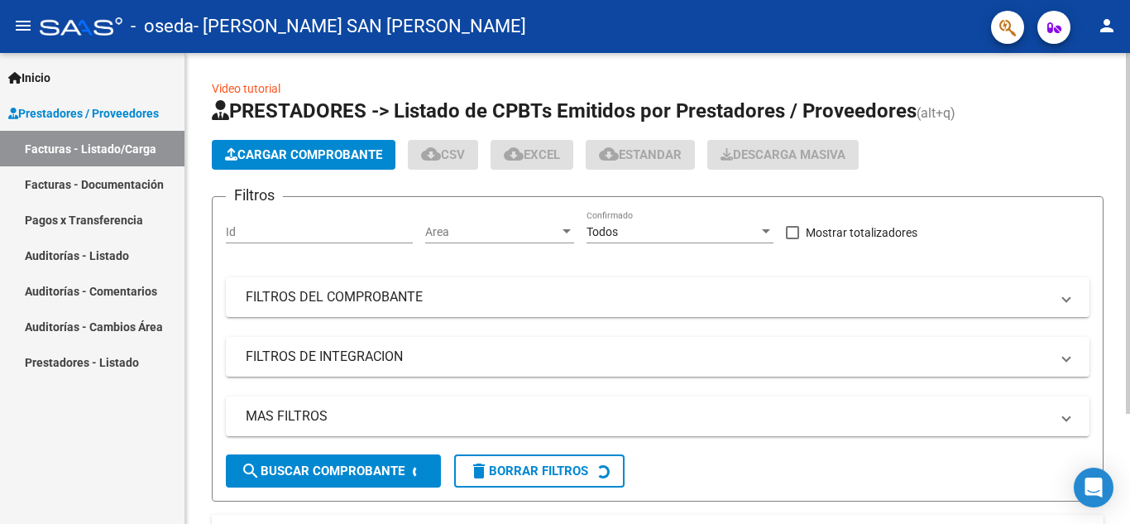
click at [281, 151] on span "Cargar Comprobante" at bounding box center [303, 154] width 157 height 15
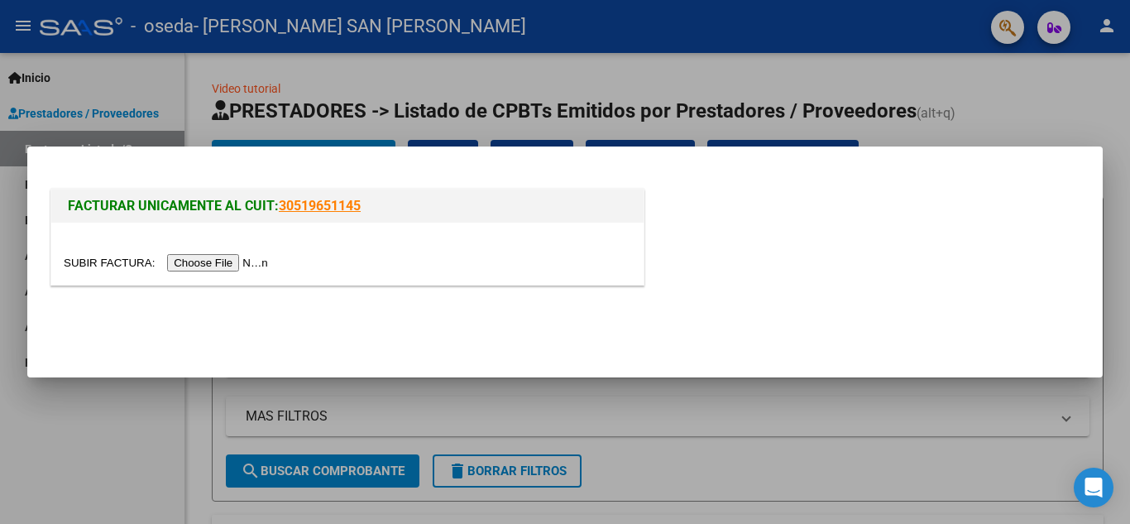
click at [251, 258] on input "file" at bounding box center [168, 262] width 209 height 17
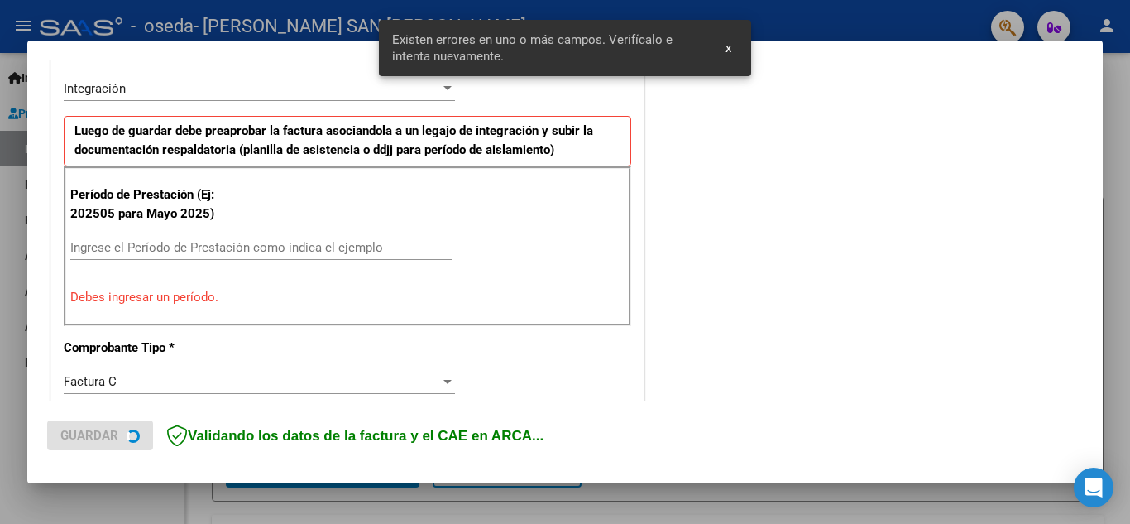
scroll to position [406, 0]
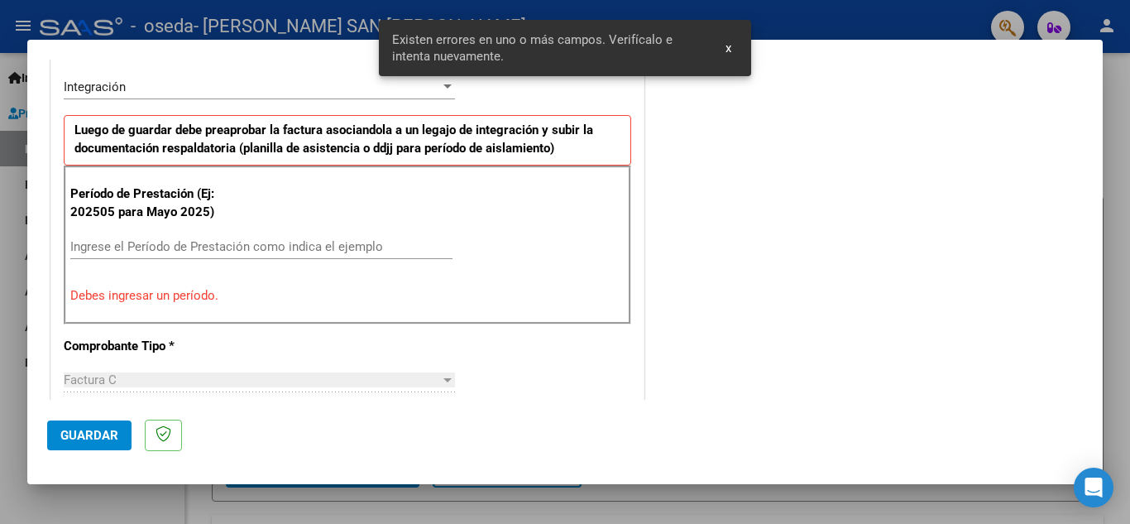
click at [166, 242] on input "Ingrese el Período de Prestación como indica el ejemplo" at bounding box center [261, 246] width 382 height 15
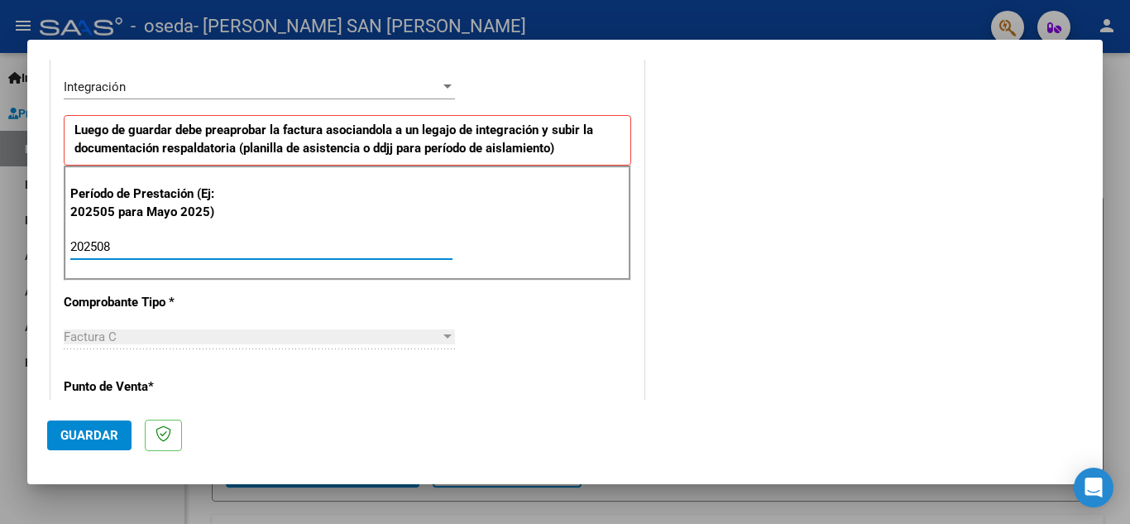
type input "202508"
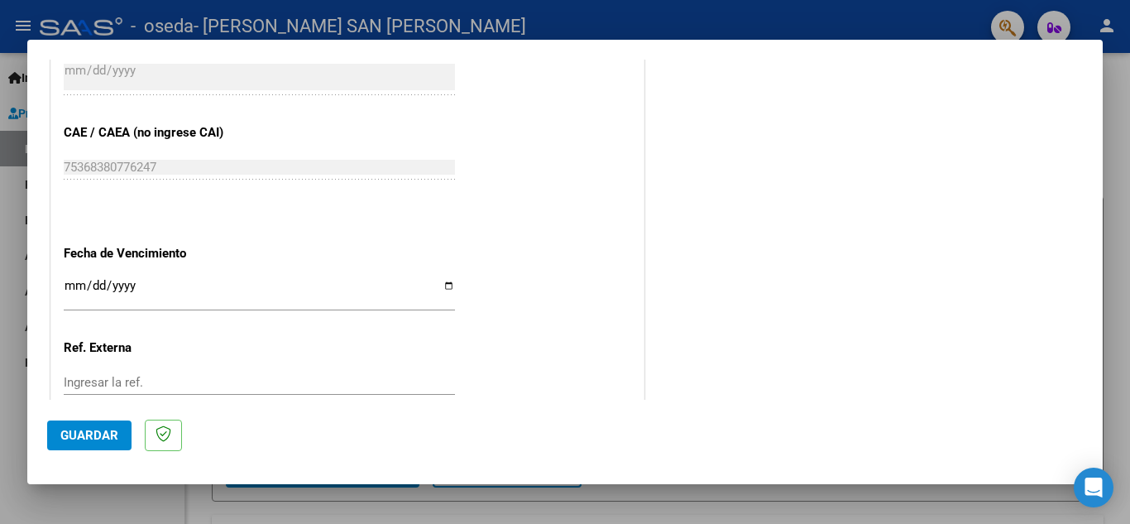
scroll to position [1009, 0]
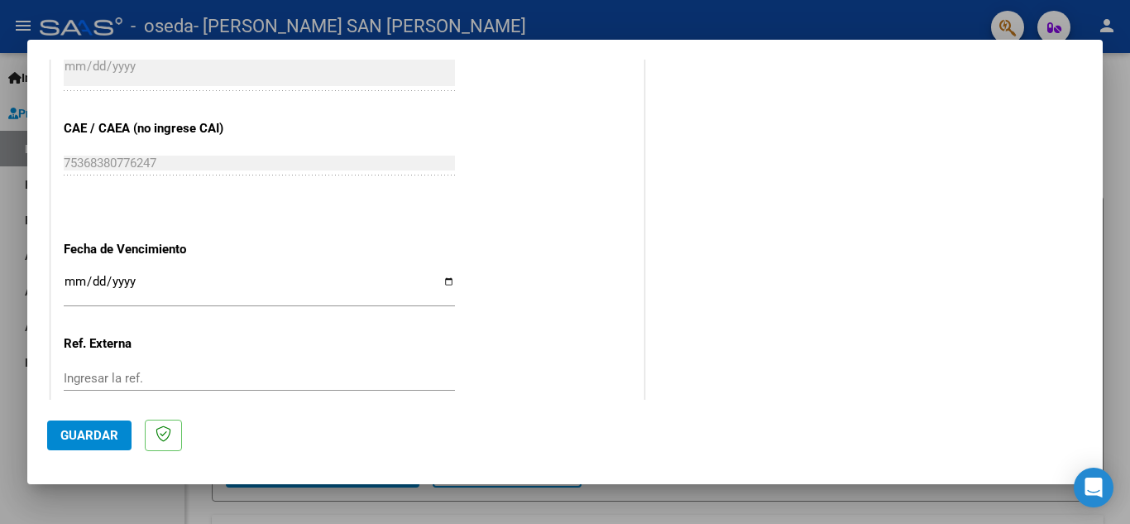
click at [441, 283] on input "Ingresar la fecha" at bounding box center [259, 288] width 391 height 26
type input "[DATE]"
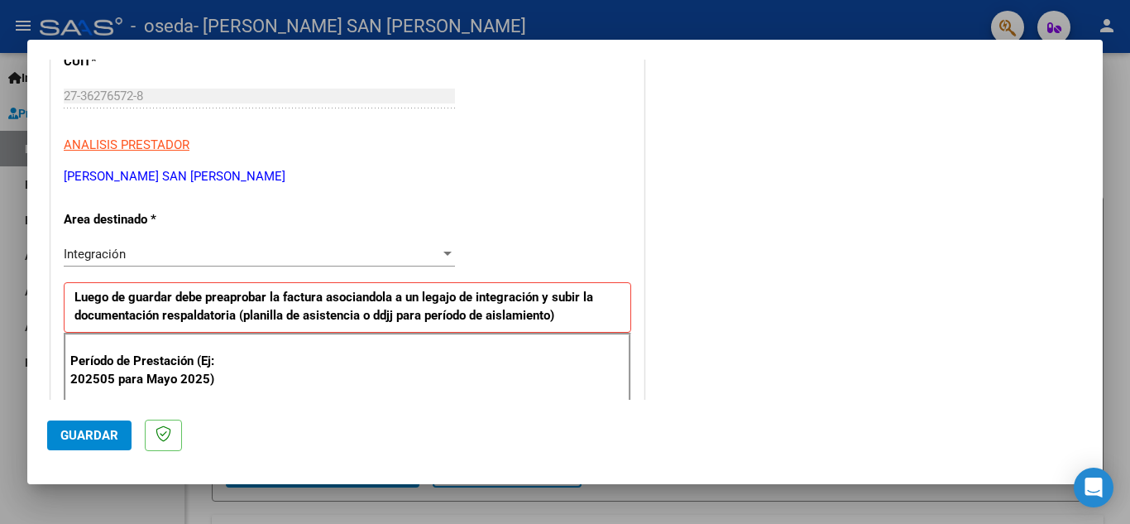
scroll to position [0, 0]
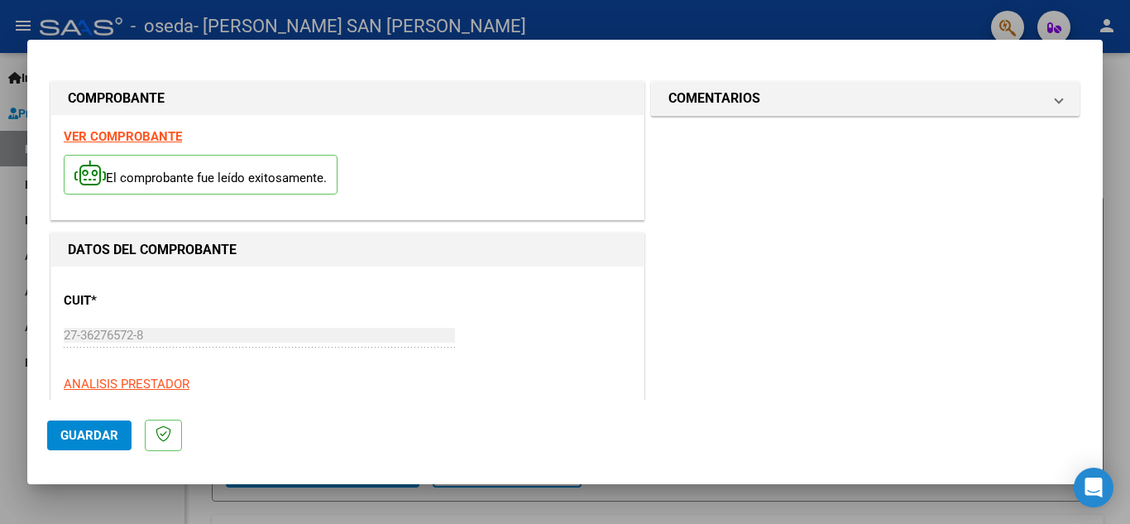
click at [91, 445] on button "Guardar" at bounding box center [89, 435] width 84 height 30
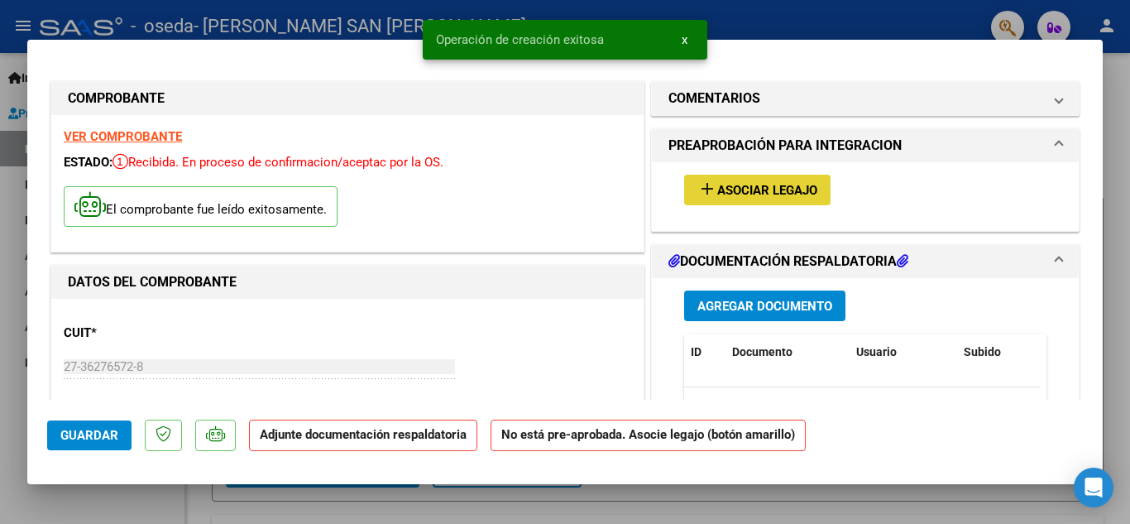
click at [739, 197] on span "Asociar Legajo" at bounding box center [767, 190] width 100 height 15
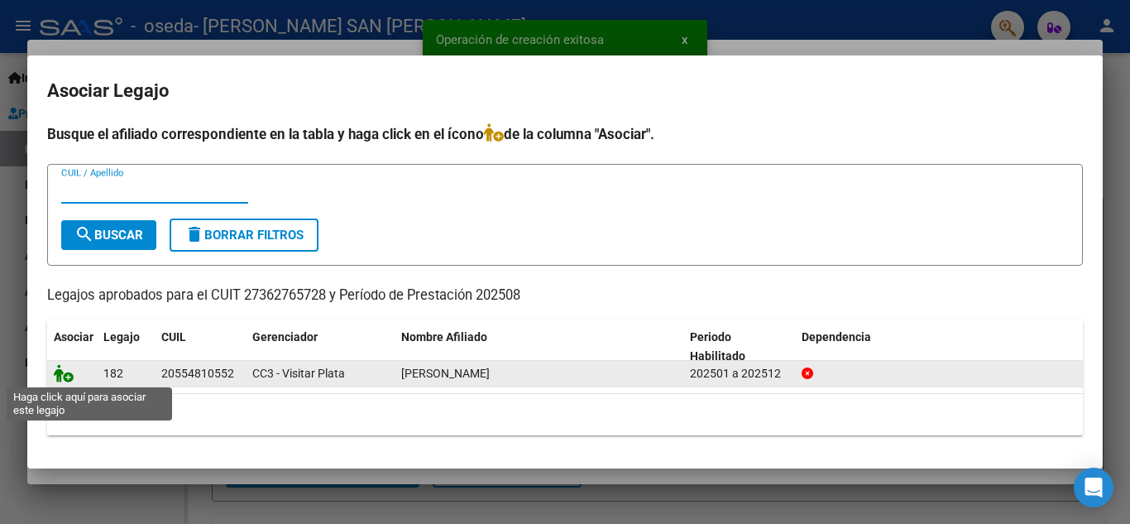
click at [66, 375] on icon at bounding box center [64, 373] width 20 height 18
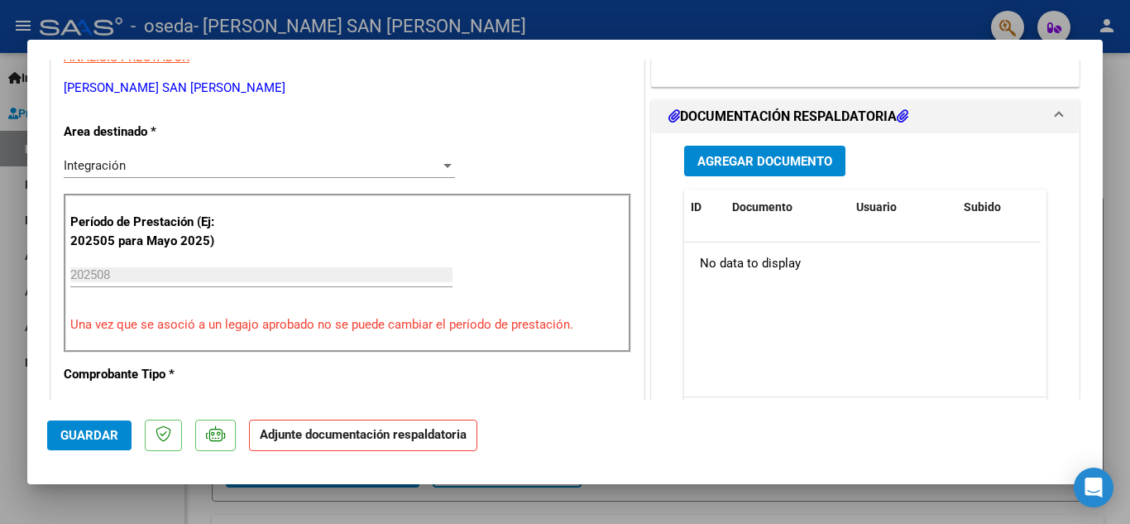
scroll to position [383, 0]
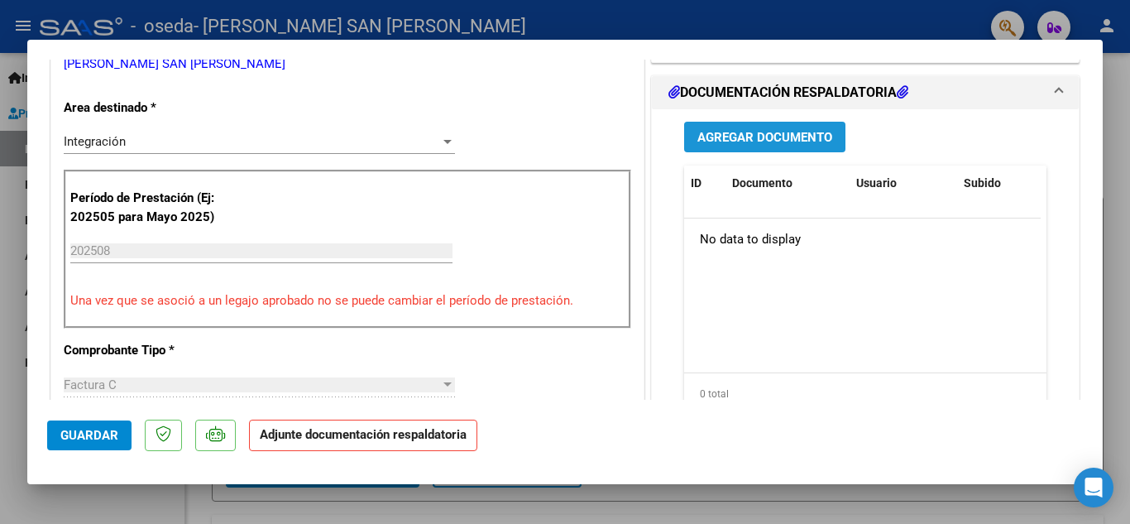
click at [789, 139] on span "Agregar Documento" at bounding box center [765, 137] width 135 height 15
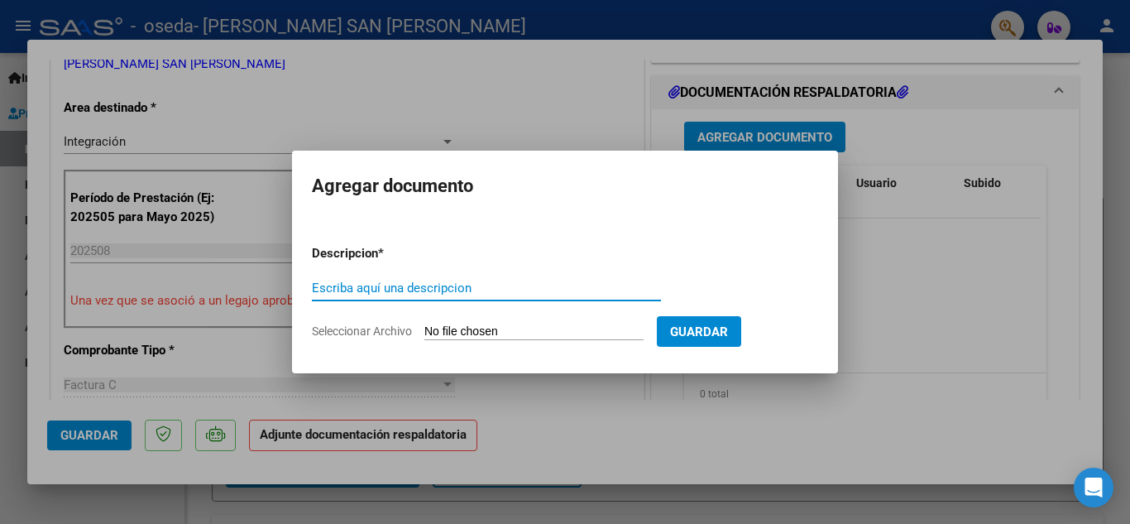
click at [397, 286] on input "Escriba aquí una descripcion" at bounding box center [486, 288] width 349 height 15
type input "planilla Dante Manilla Agosto"
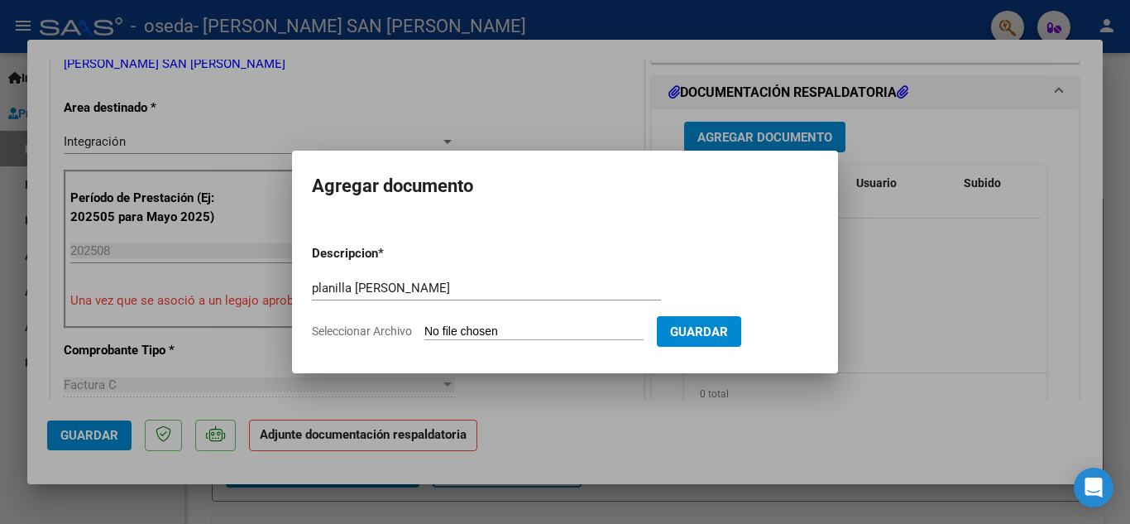
click at [465, 334] on input "Seleccionar Archivo" at bounding box center [533, 332] width 219 height 16
type input "C:\fakepath\planilla Dante agosto.pdf"
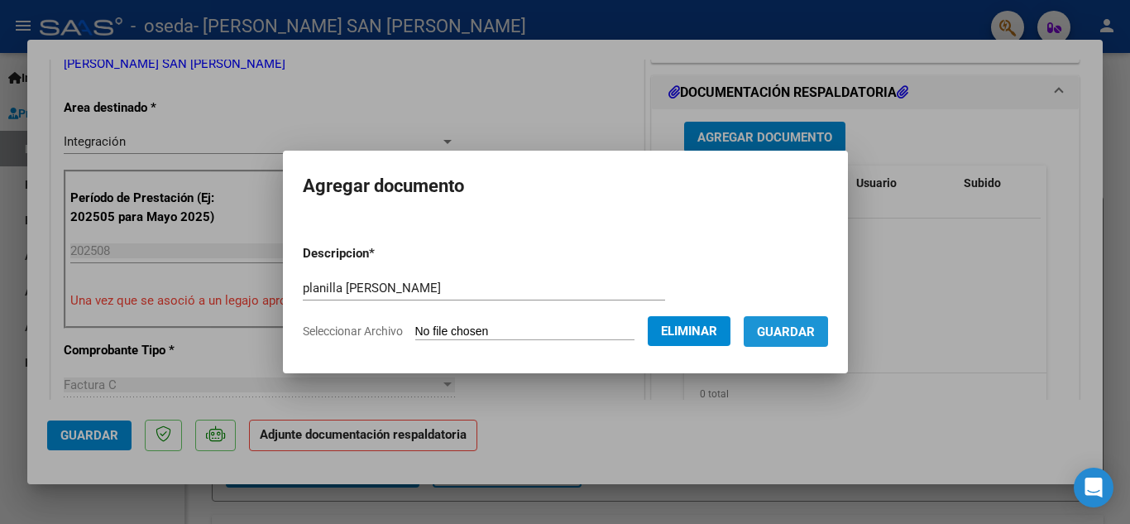
click at [811, 342] on button "Guardar" at bounding box center [786, 331] width 84 height 31
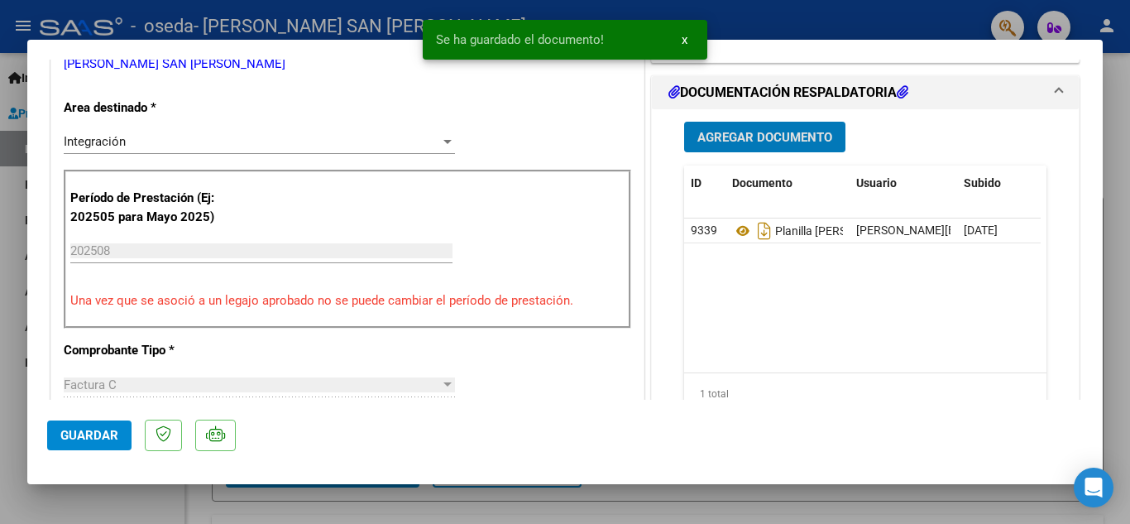
click at [107, 430] on span "Guardar" at bounding box center [89, 435] width 58 height 15
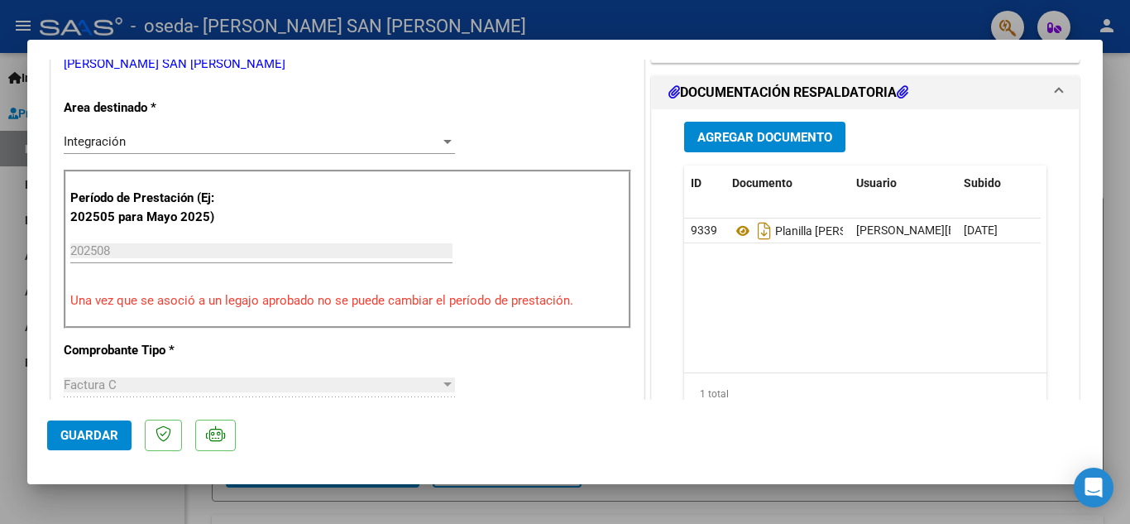
click at [97, 434] on span "Guardar" at bounding box center [89, 435] width 58 height 15
